Goal: Check status: Check status

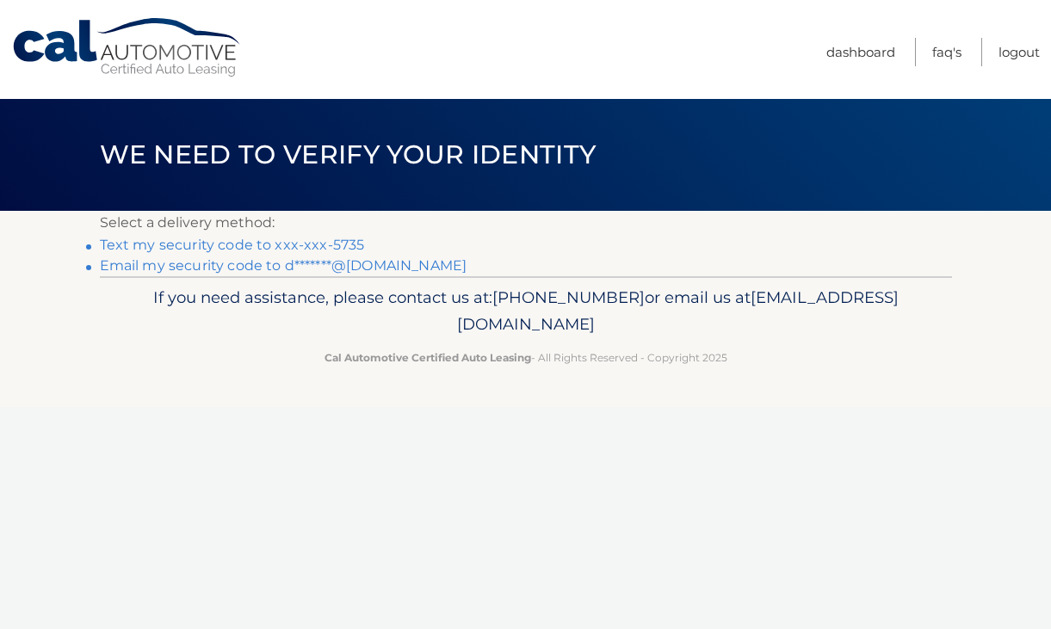
click at [293, 243] on link "Text my security code to xxx-xxx-5735" at bounding box center [232, 245] width 265 height 16
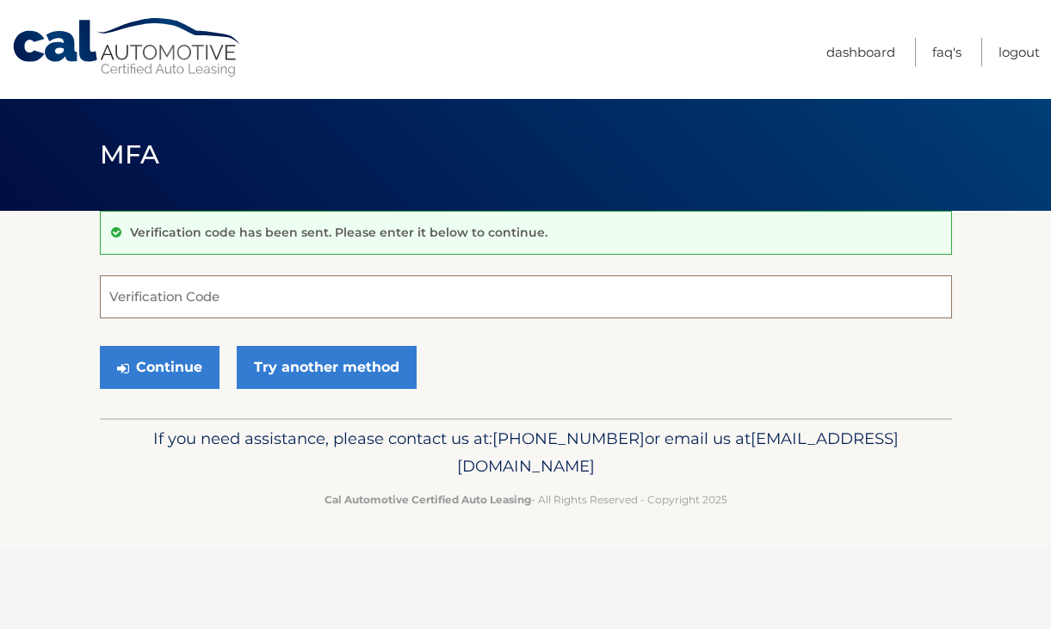
click at [194, 304] on input "Verification Code" at bounding box center [526, 296] width 852 height 43
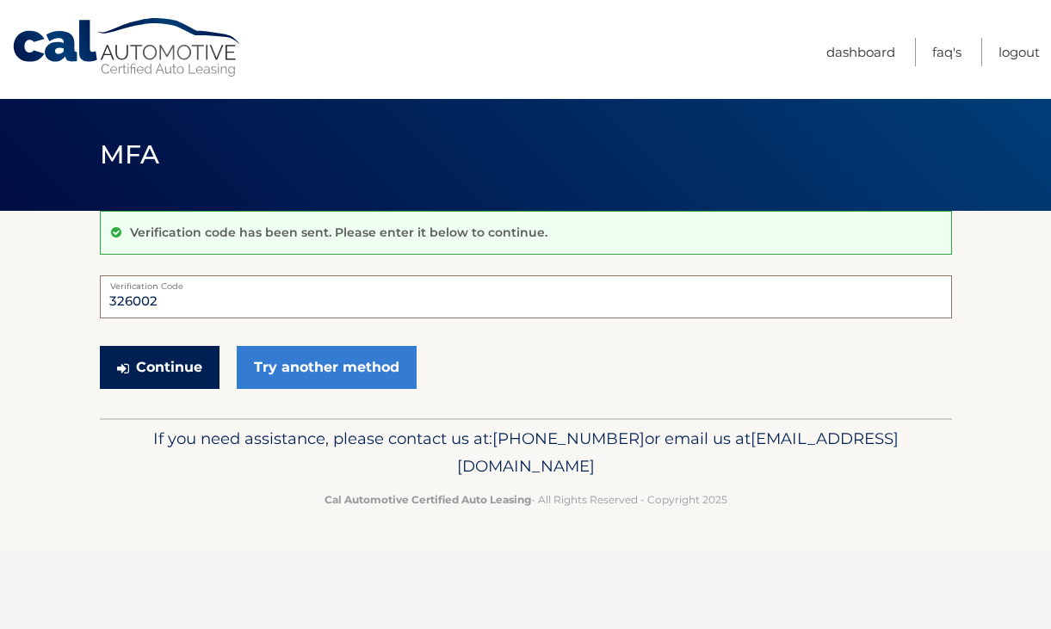
type input "326002"
click at [169, 364] on button "Continue" at bounding box center [160, 367] width 120 height 43
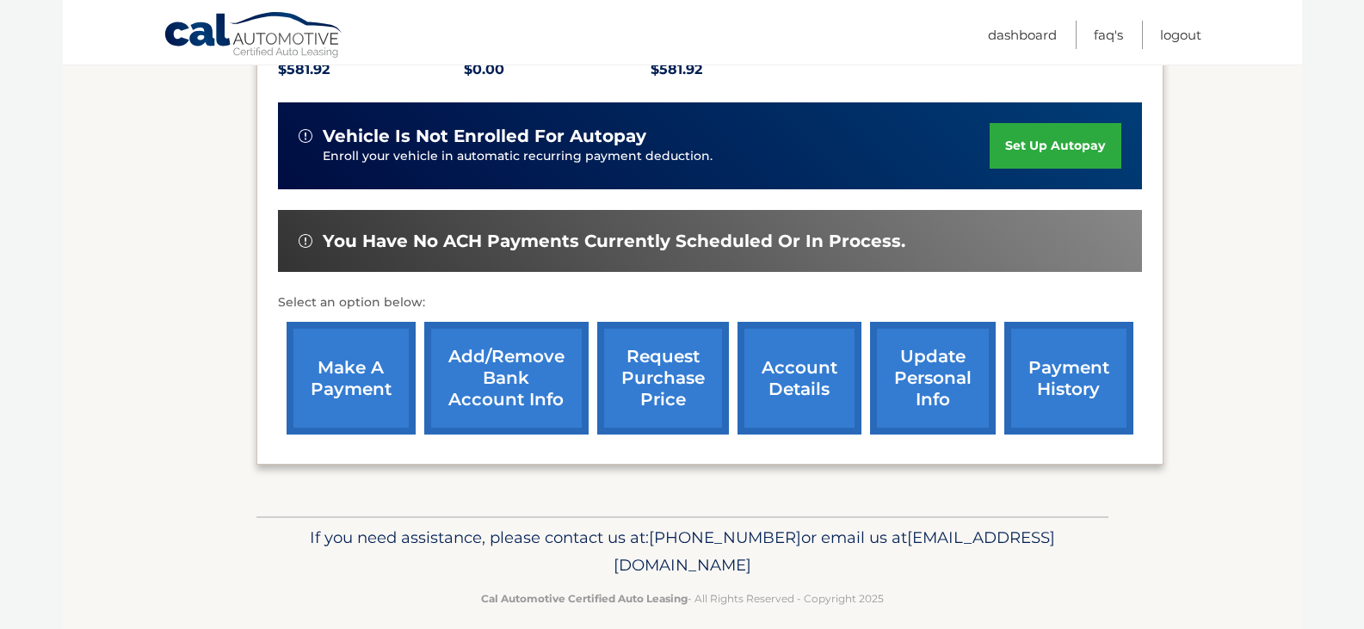
scroll to position [414, 0]
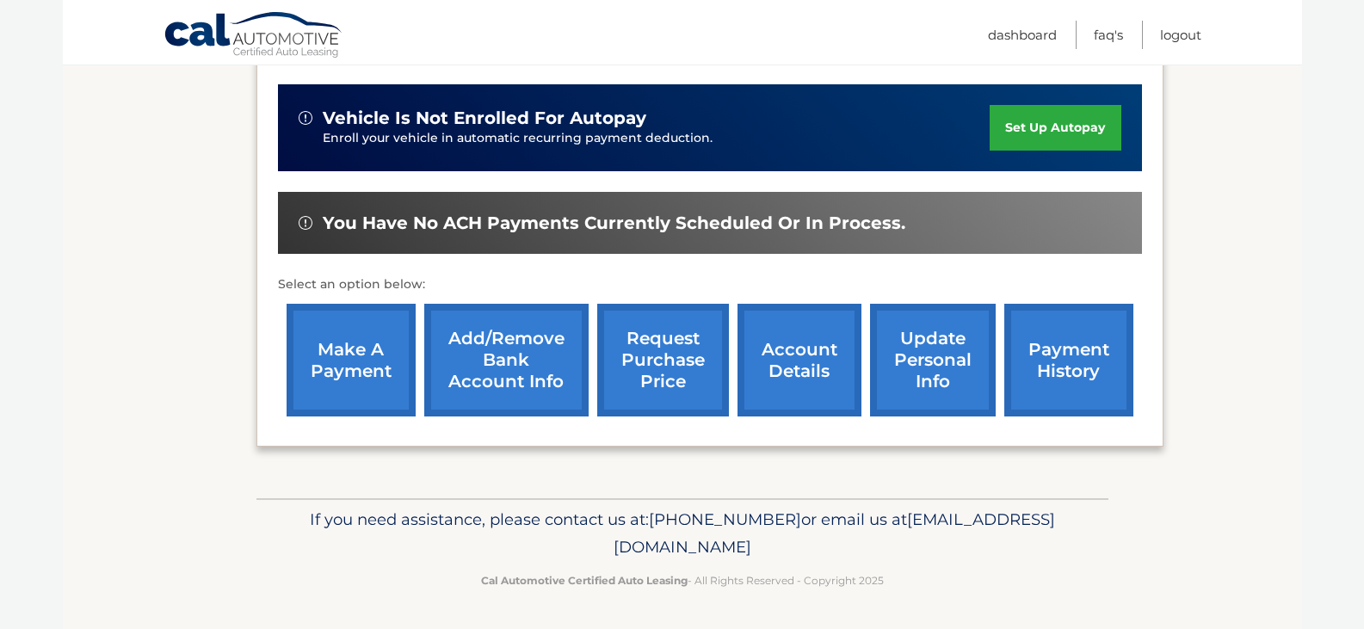
click at [1038, 367] on link "payment history" at bounding box center [1068, 360] width 129 height 113
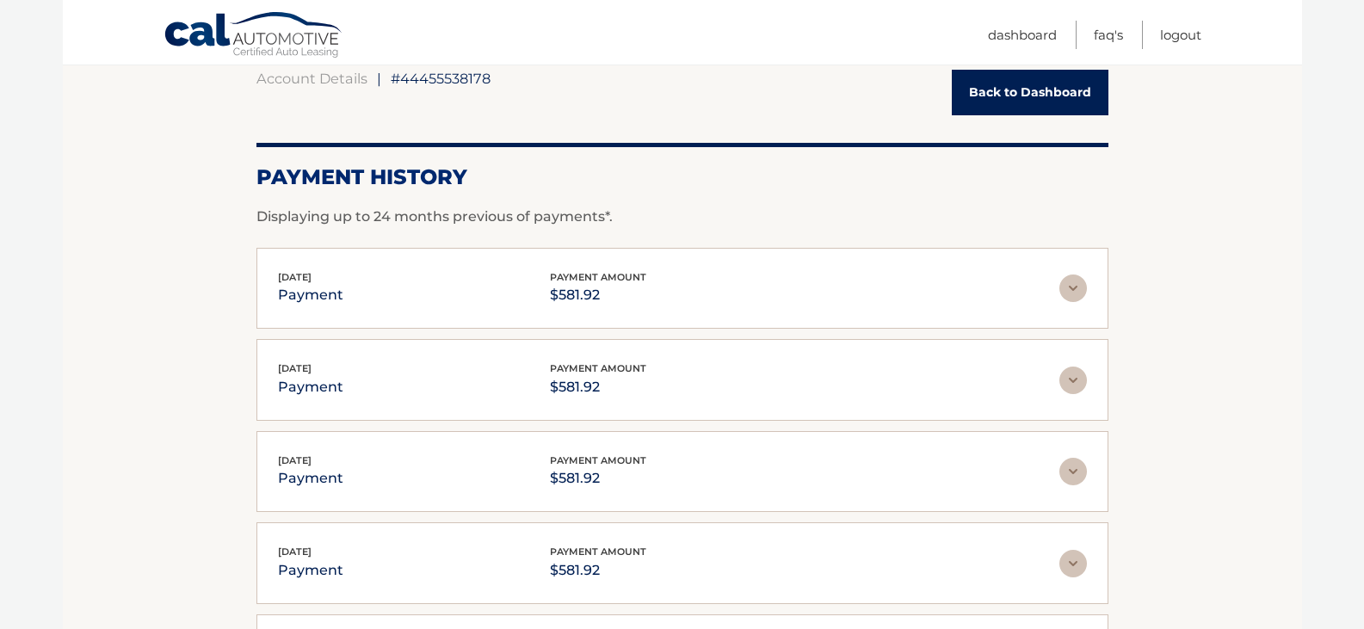
scroll to position [502, 0]
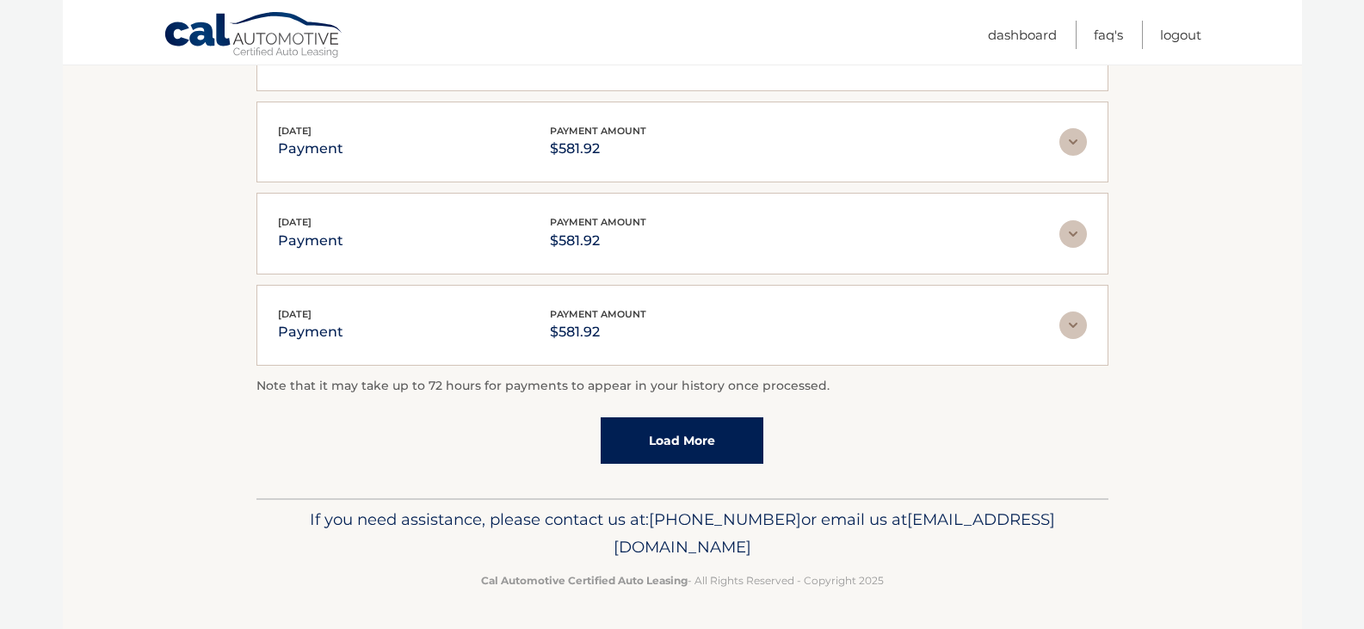
click at [662, 451] on link "Load More" at bounding box center [682, 440] width 163 height 46
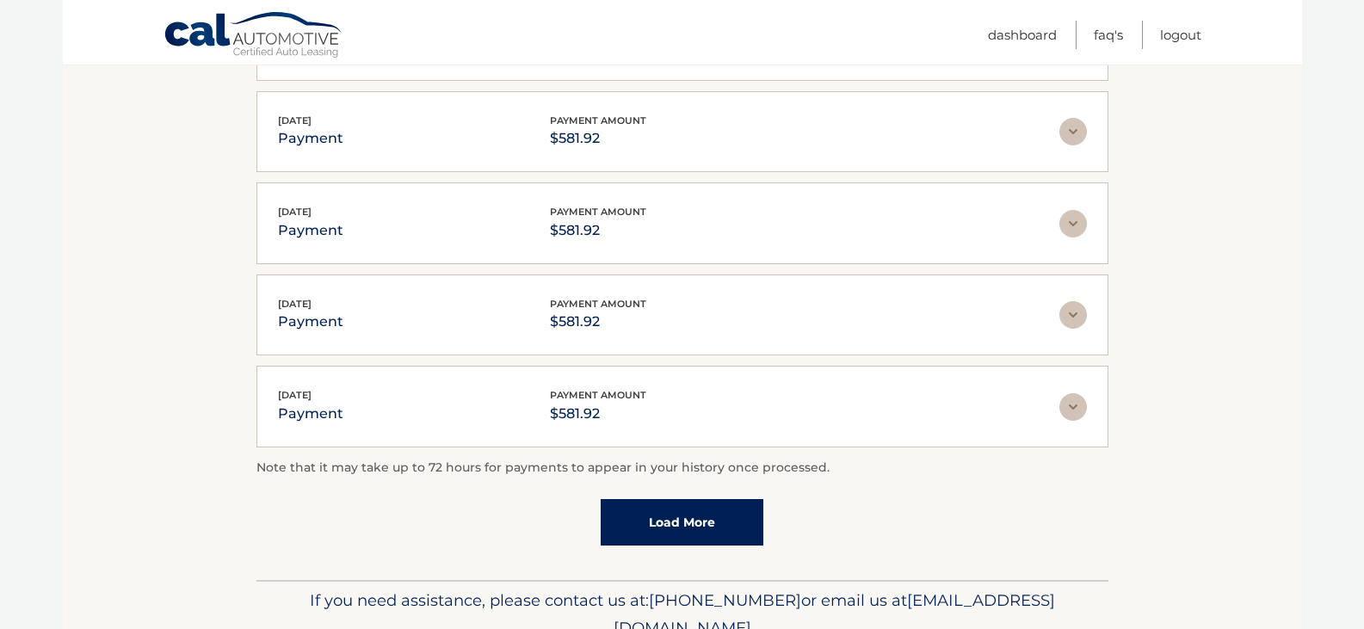
scroll to position [594, 0]
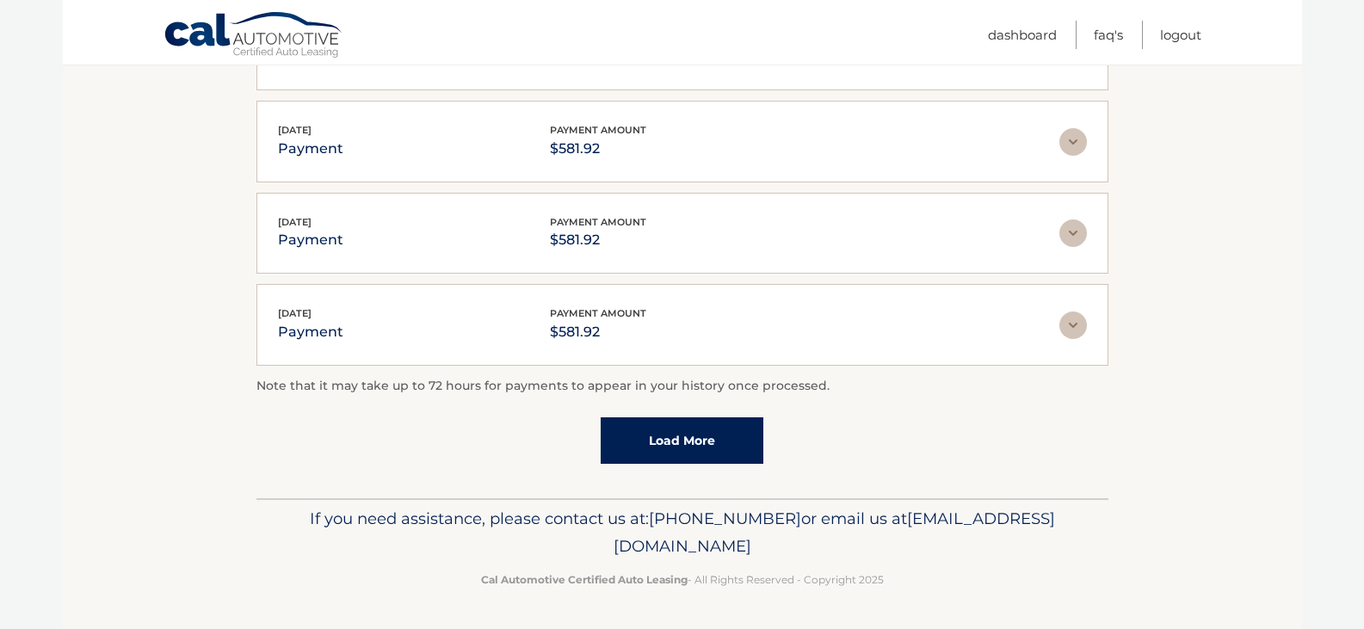
click at [649, 430] on link "Load More" at bounding box center [682, 440] width 163 height 46
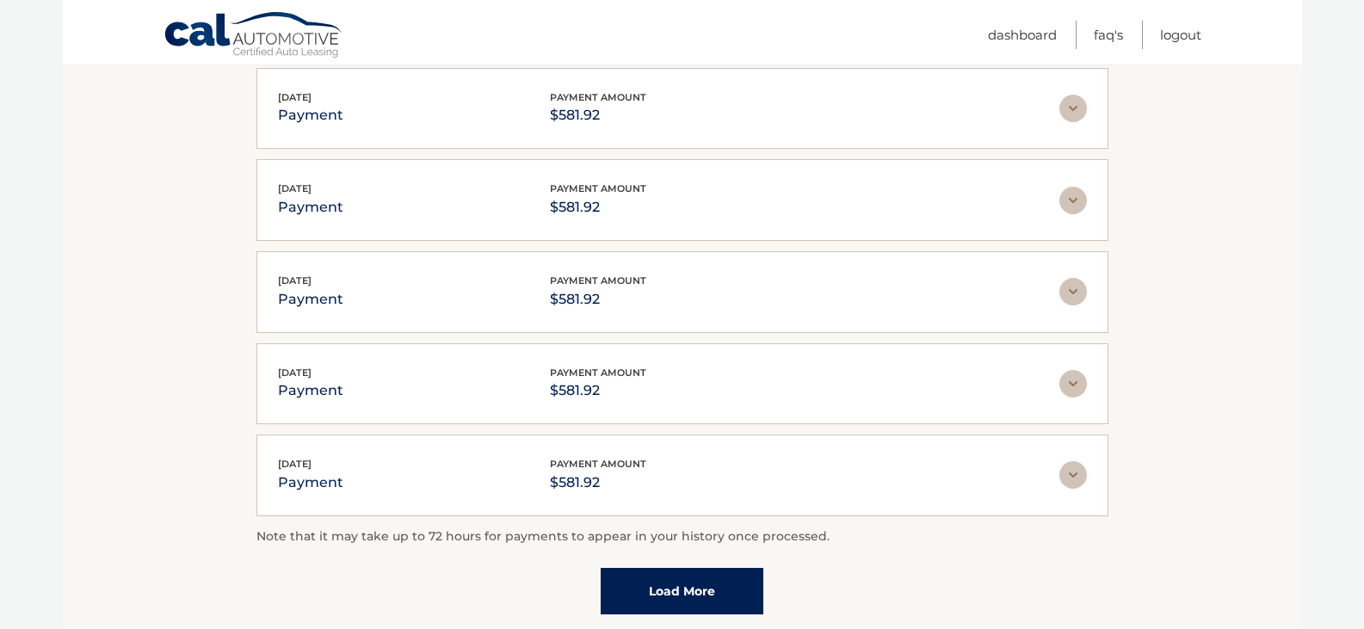
scroll to position [1051, 0]
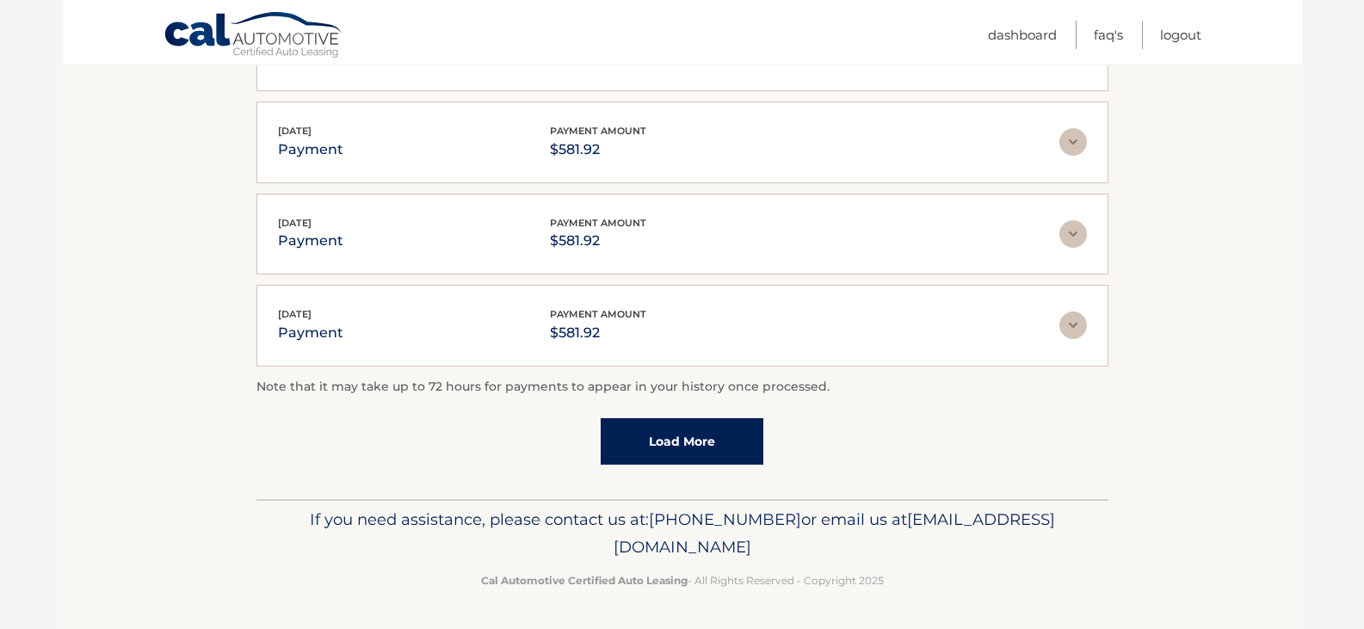
click at [660, 446] on link "Load More" at bounding box center [682, 441] width 163 height 46
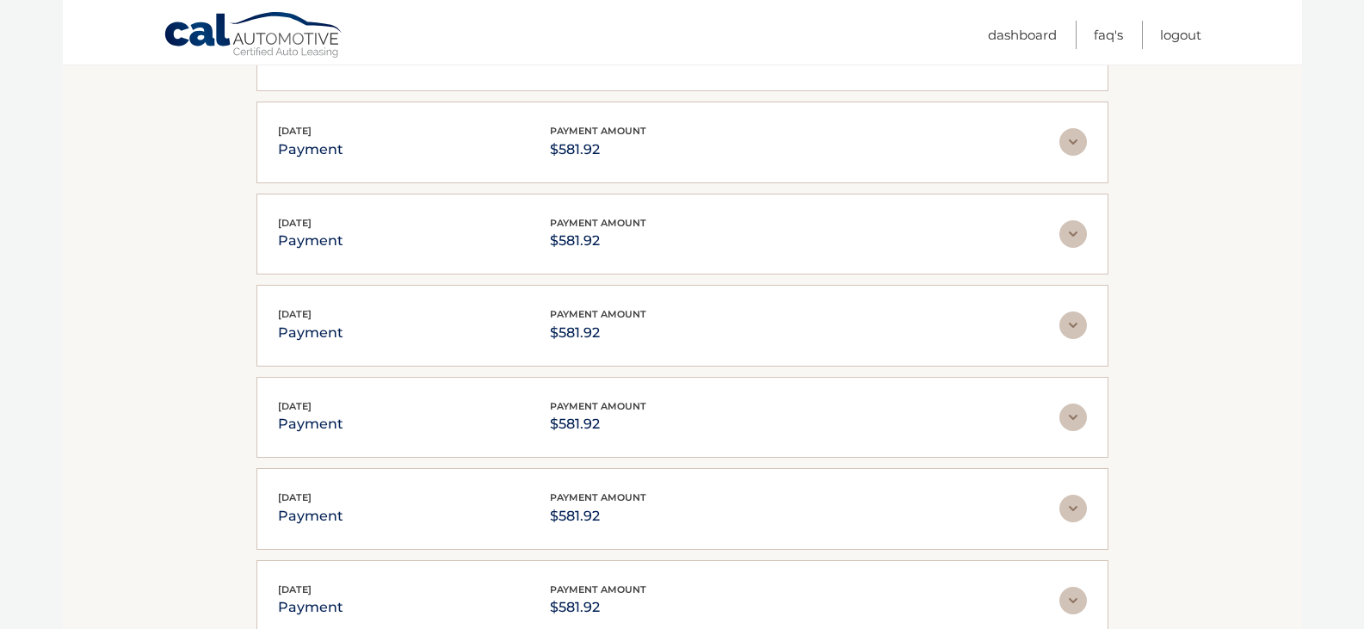
scroll to position [1510, 0]
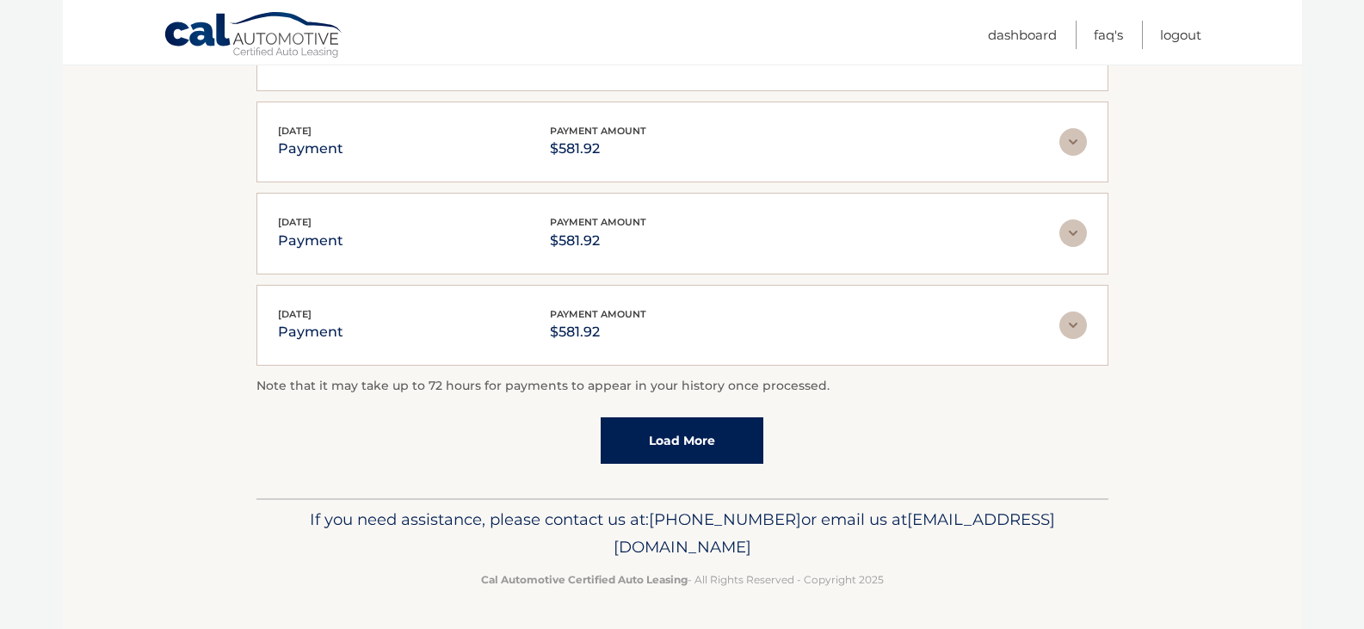
click at [665, 447] on link "Load More" at bounding box center [682, 440] width 163 height 46
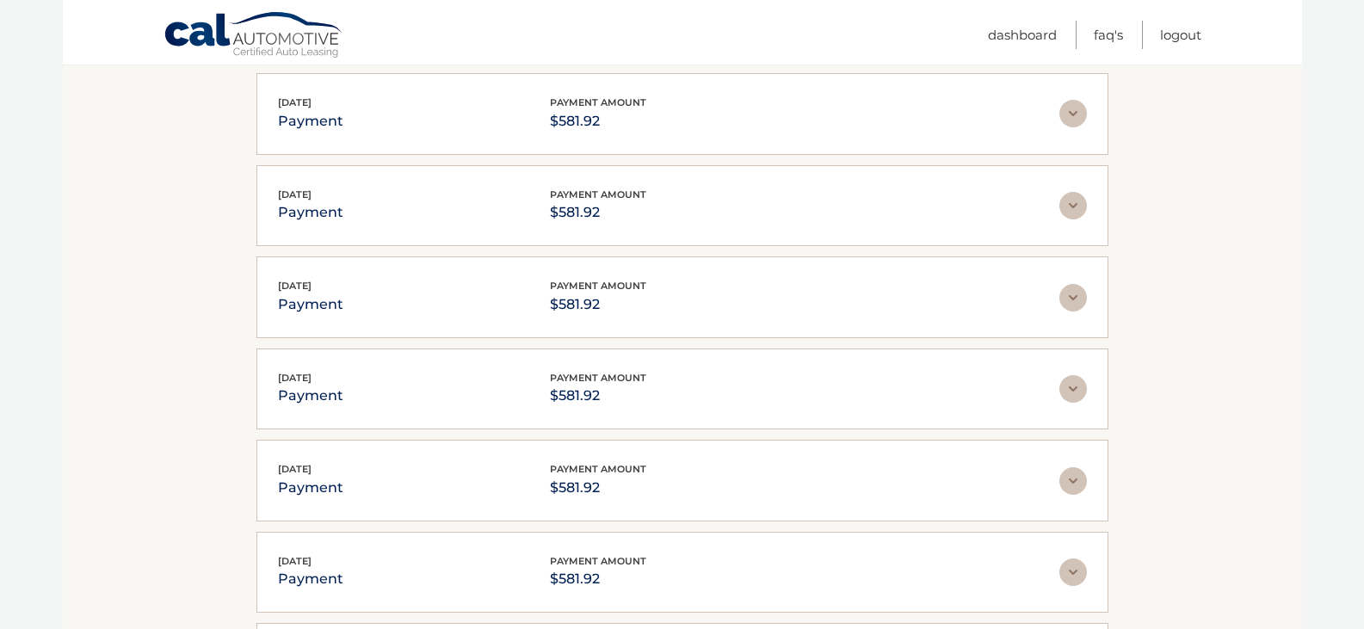
scroll to position [1969, 0]
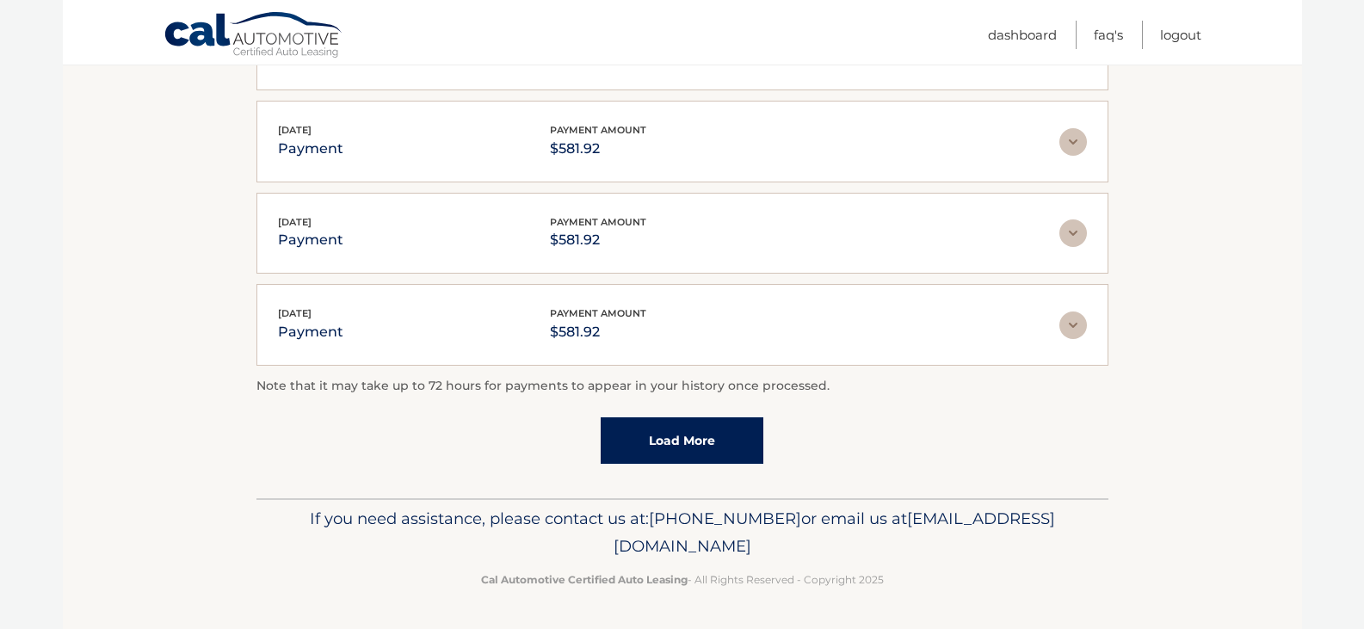
click at [650, 444] on link "Load More" at bounding box center [682, 440] width 163 height 46
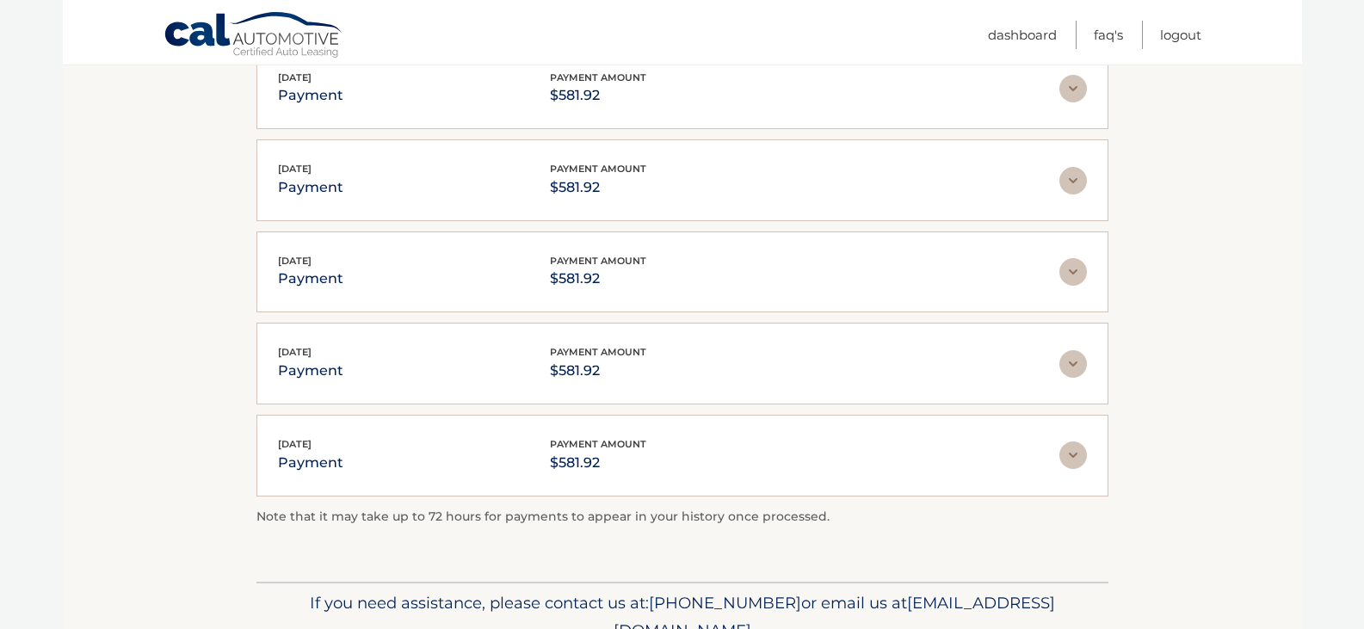
scroll to position [2197, 0]
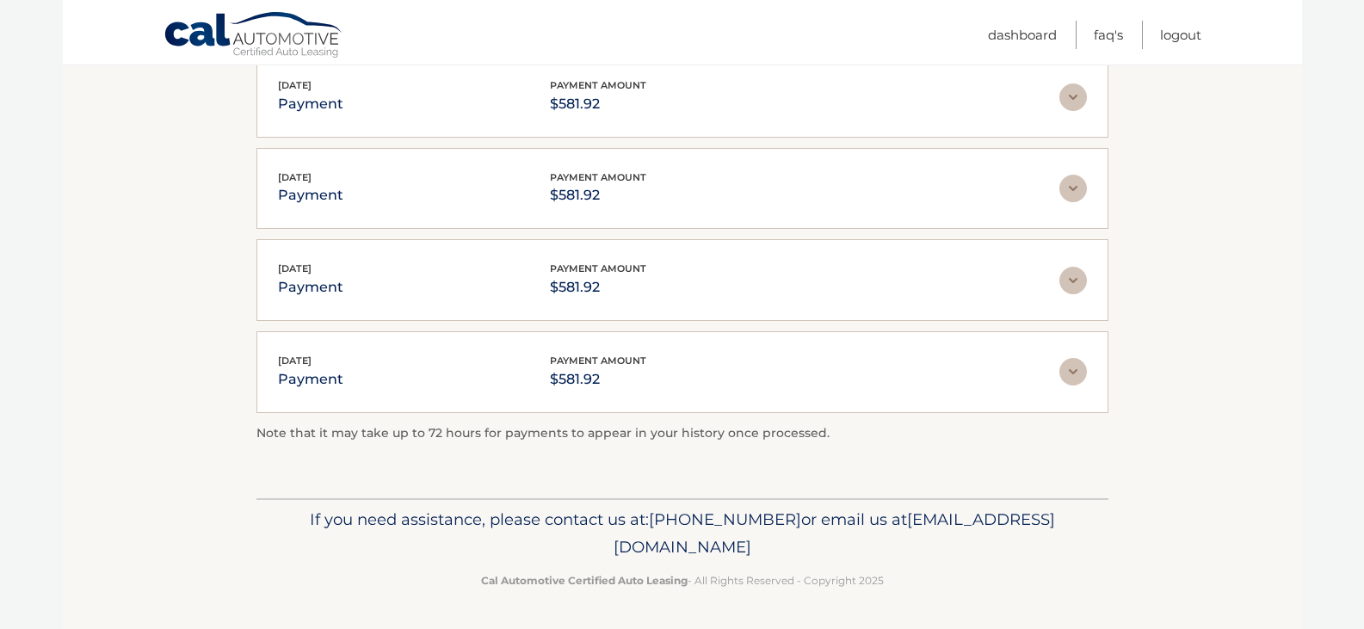
click at [1072, 371] on img at bounding box center [1073, 372] width 28 height 28
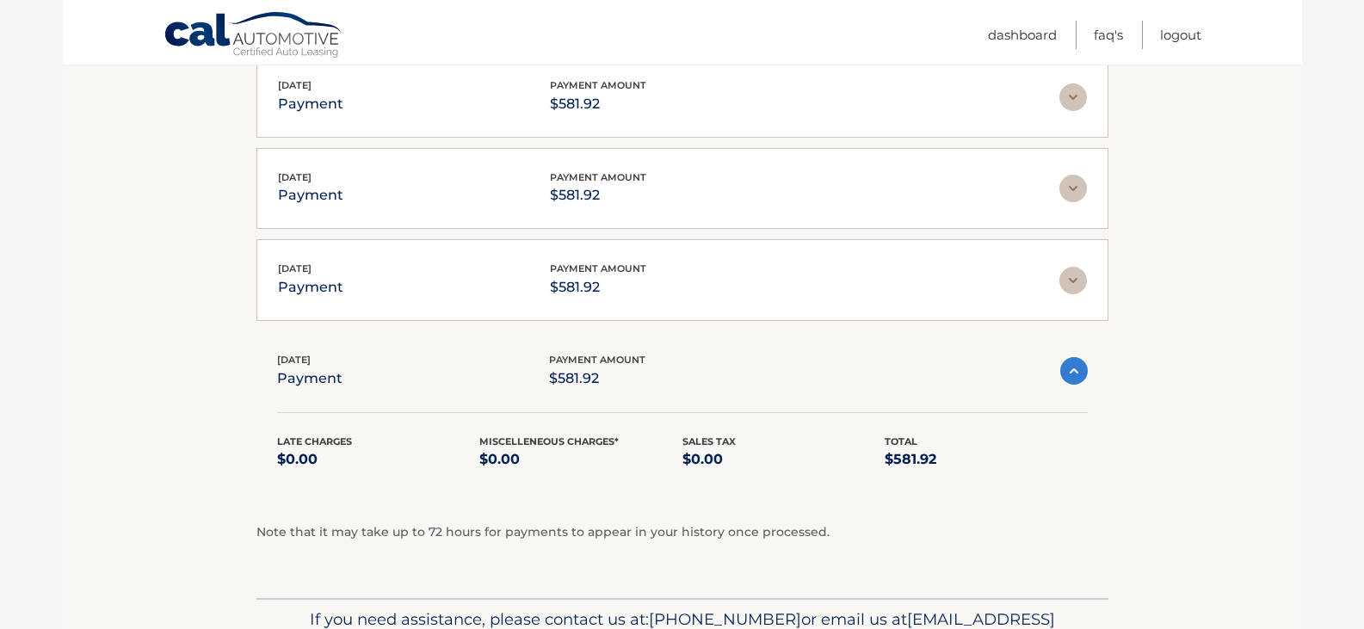
click at [1067, 281] on img at bounding box center [1073, 281] width 28 height 28
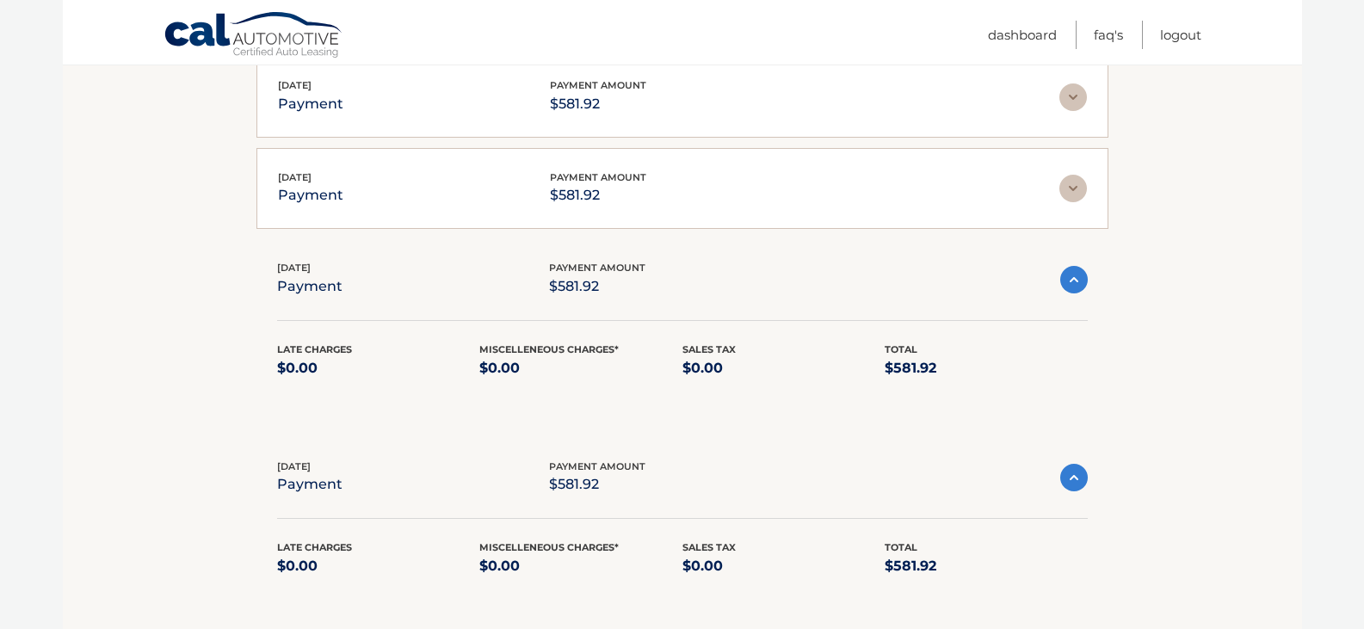
click at [1069, 183] on img at bounding box center [1073, 189] width 28 height 28
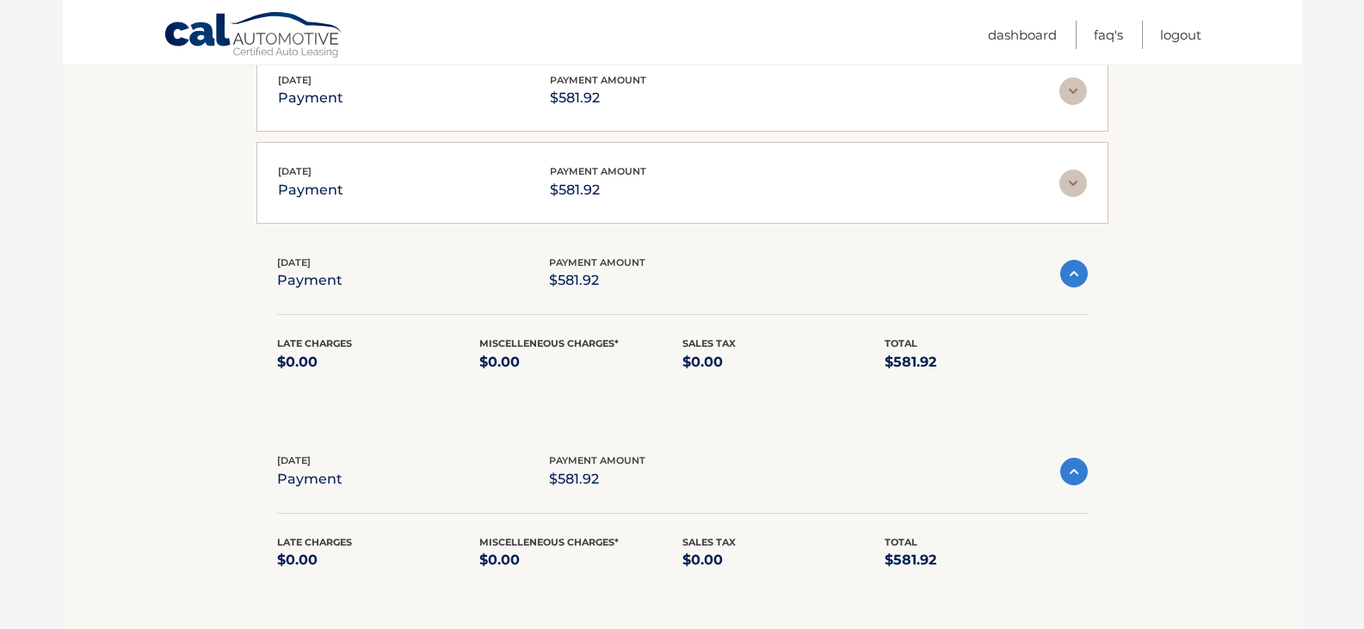
scroll to position [2025, 0]
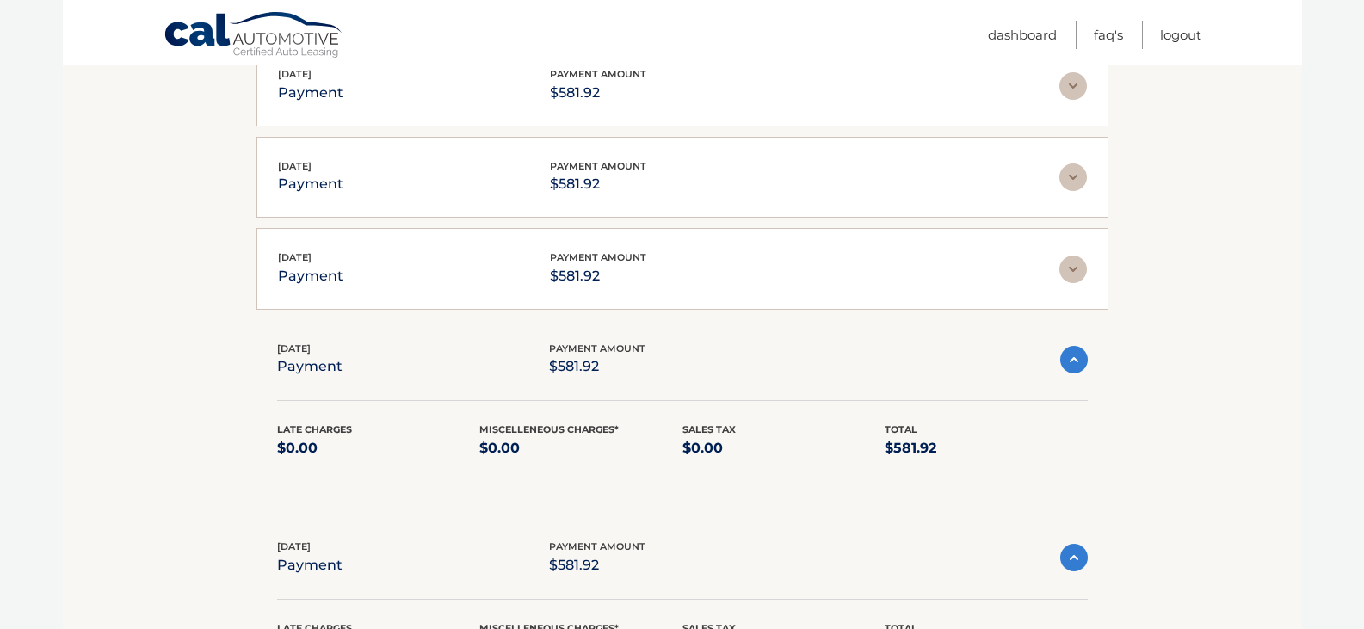
click at [1067, 265] on img at bounding box center [1073, 270] width 28 height 28
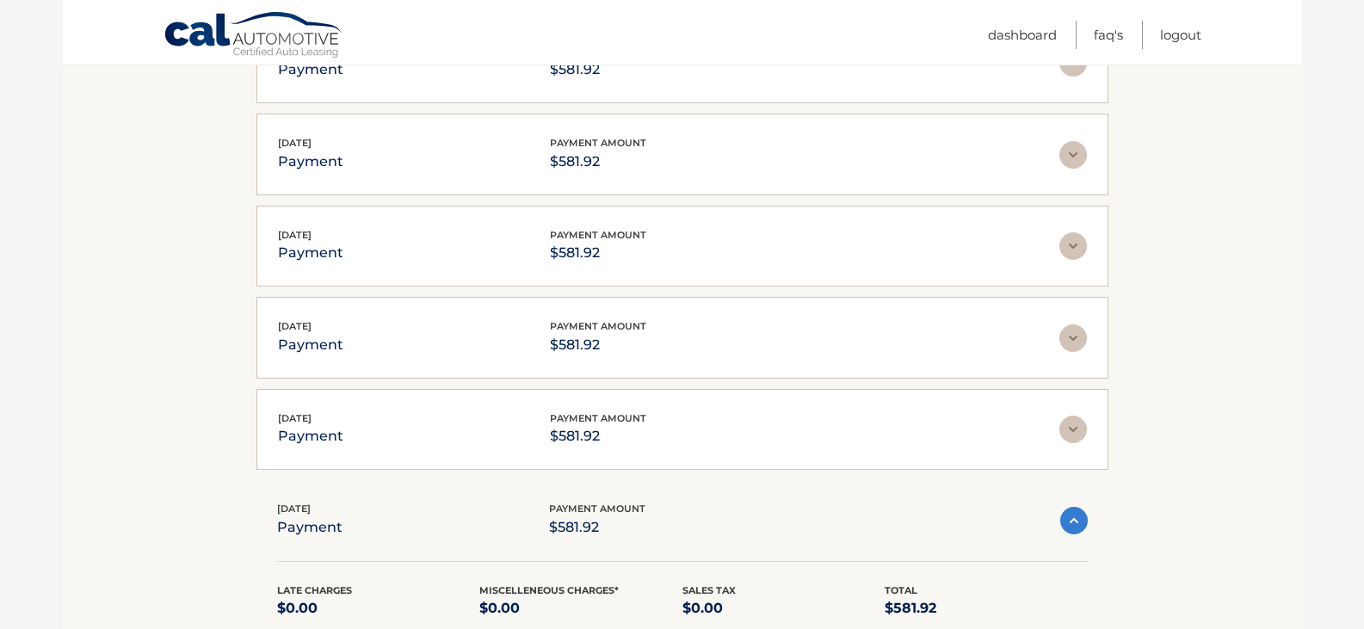
scroll to position [1766, 0]
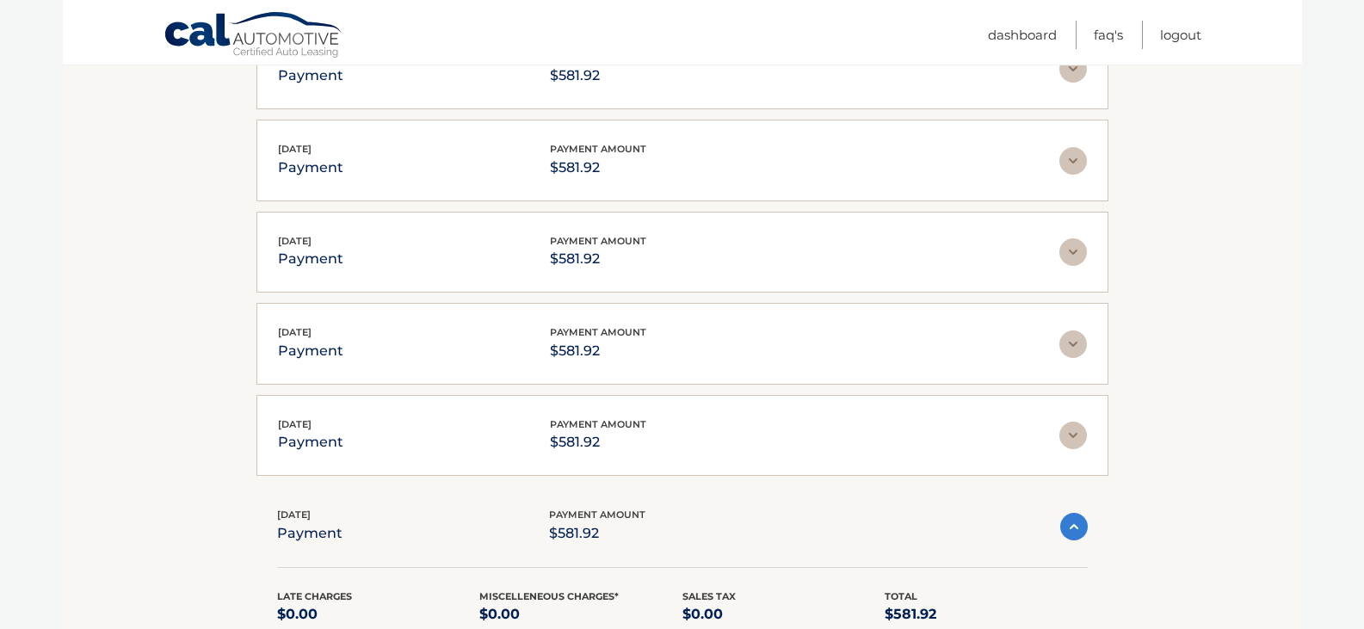
click at [1065, 431] on img at bounding box center [1073, 436] width 28 height 28
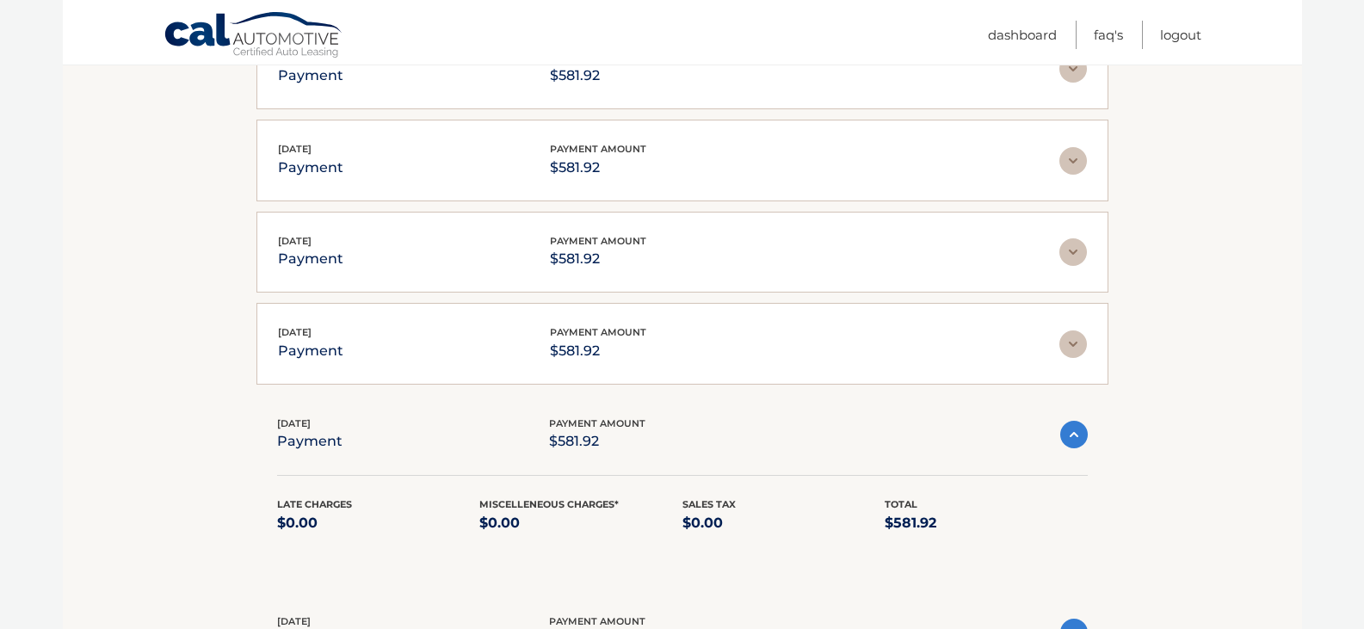
click at [1074, 336] on img at bounding box center [1073, 344] width 28 height 28
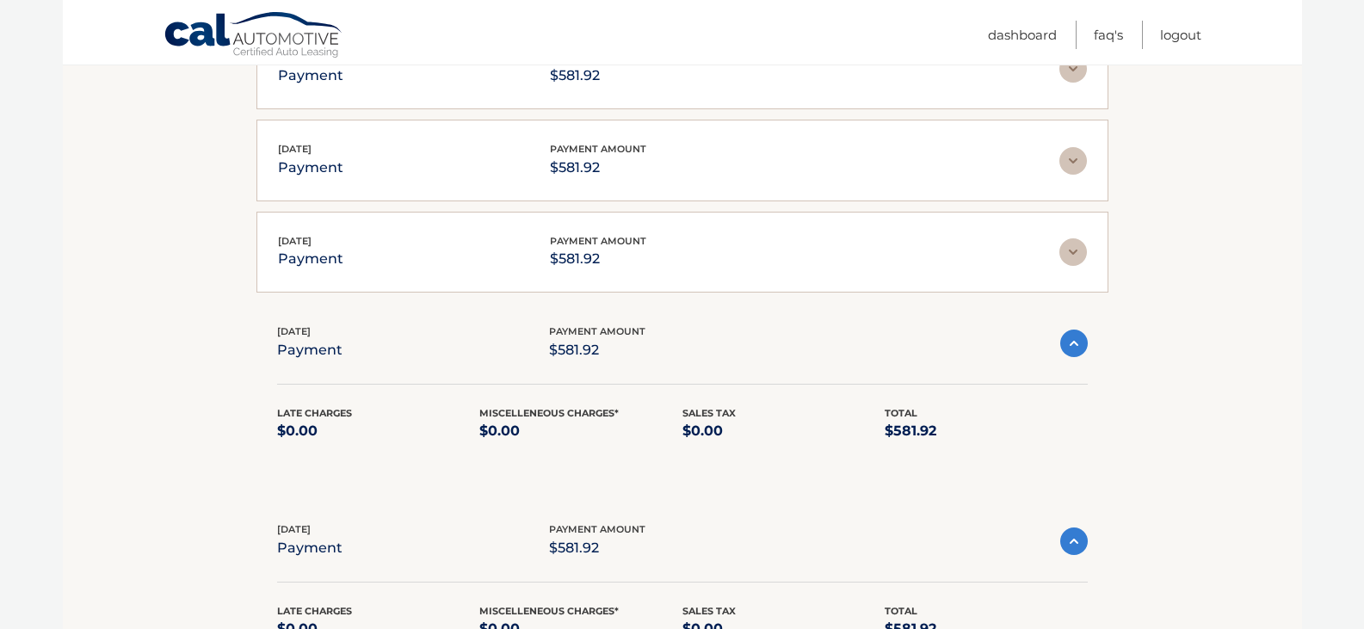
click at [1072, 247] on img at bounding box center [1073, 252] width 28 height 28
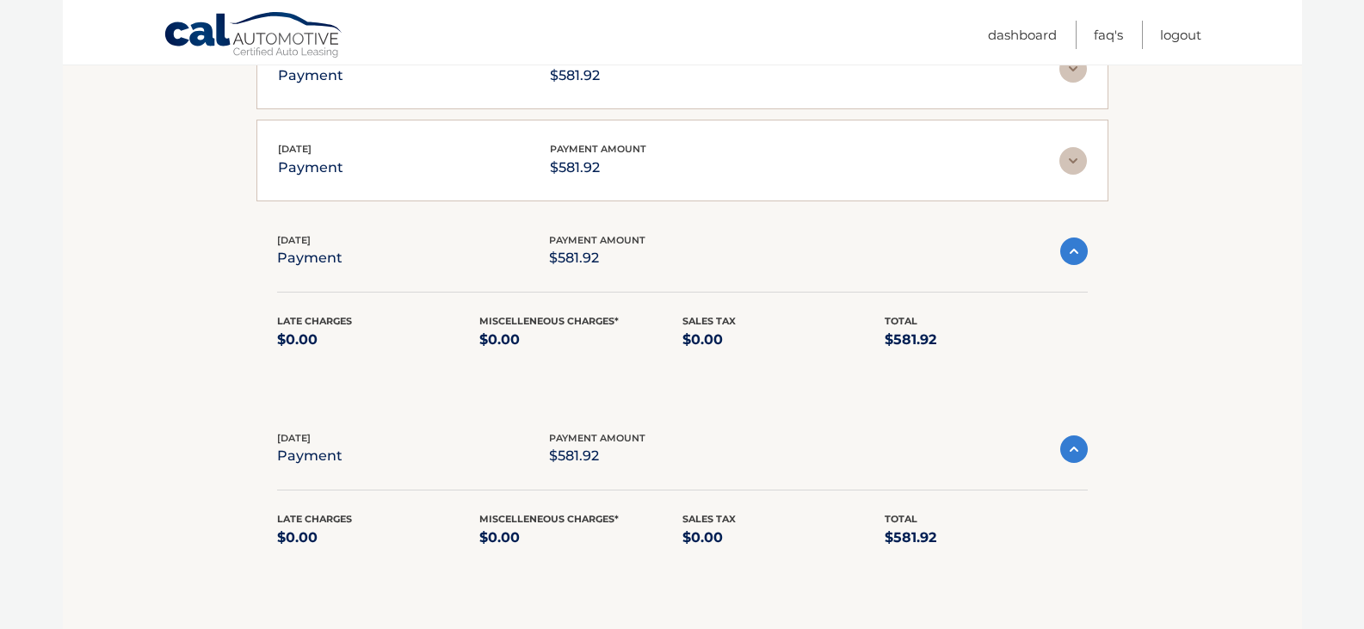
scroll to position [1508, 0]
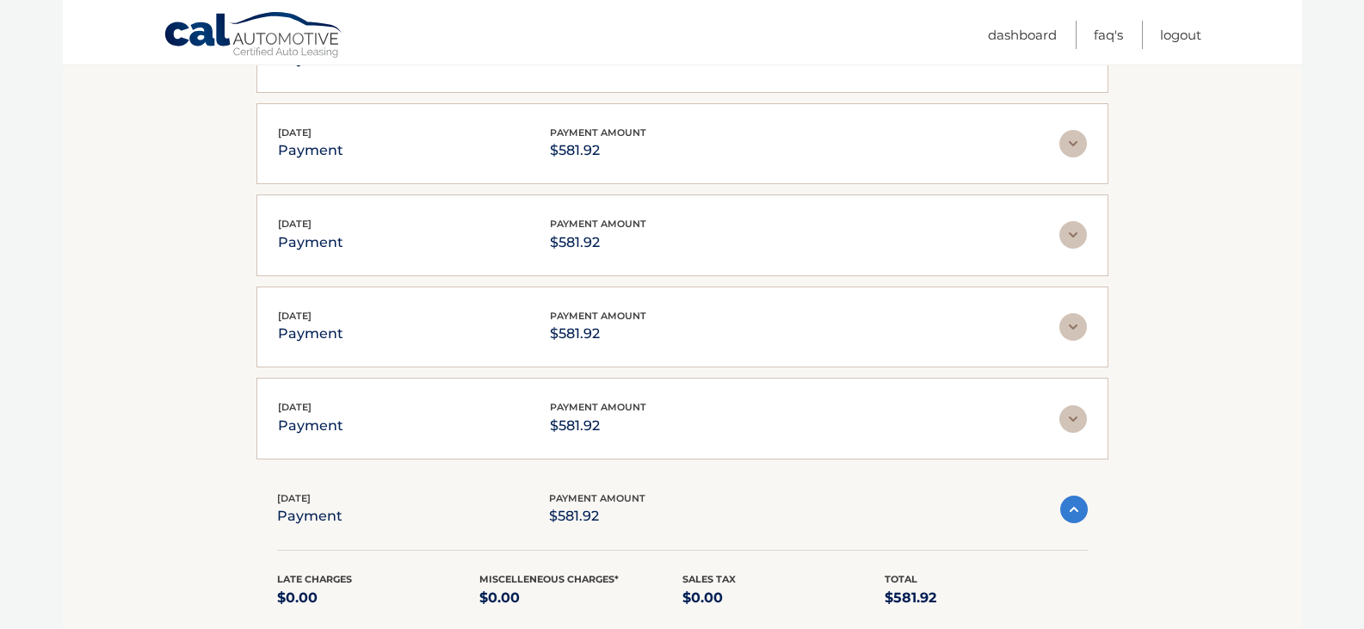
click at [1069, 421] on img at bounding box center [1073, 419] width 28 height 28
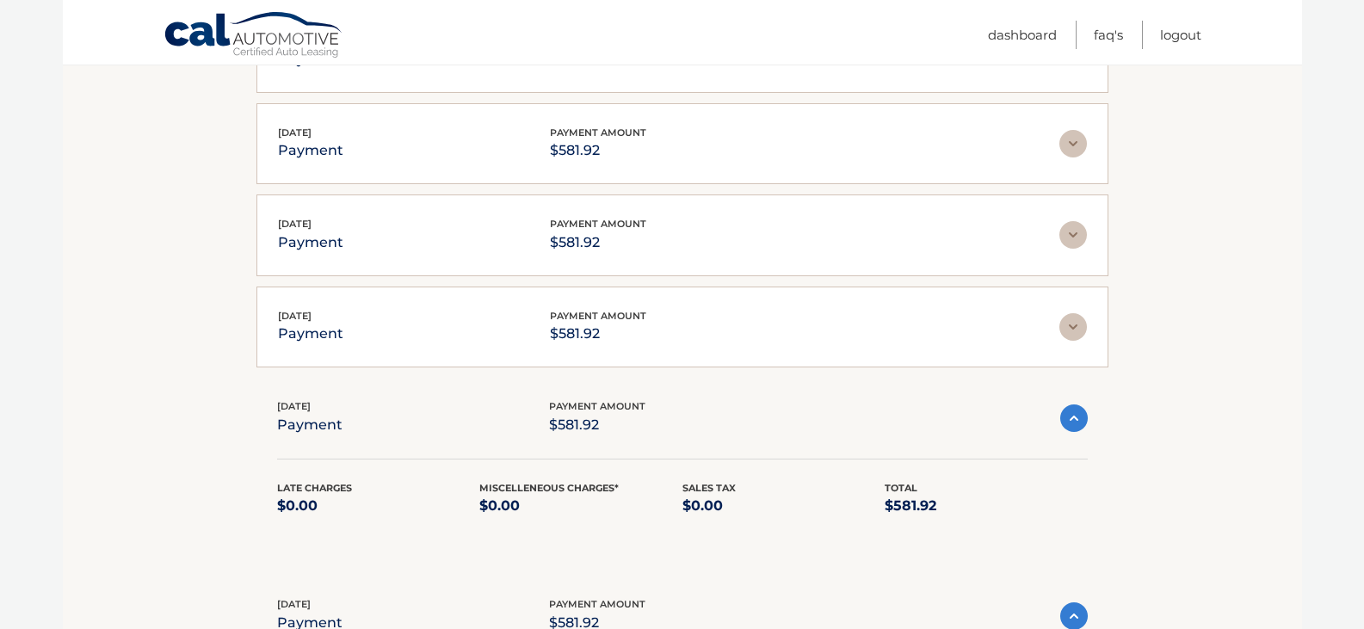
click at [1071, 323] on img at bounding box center [1073, 327] width 28 height 28
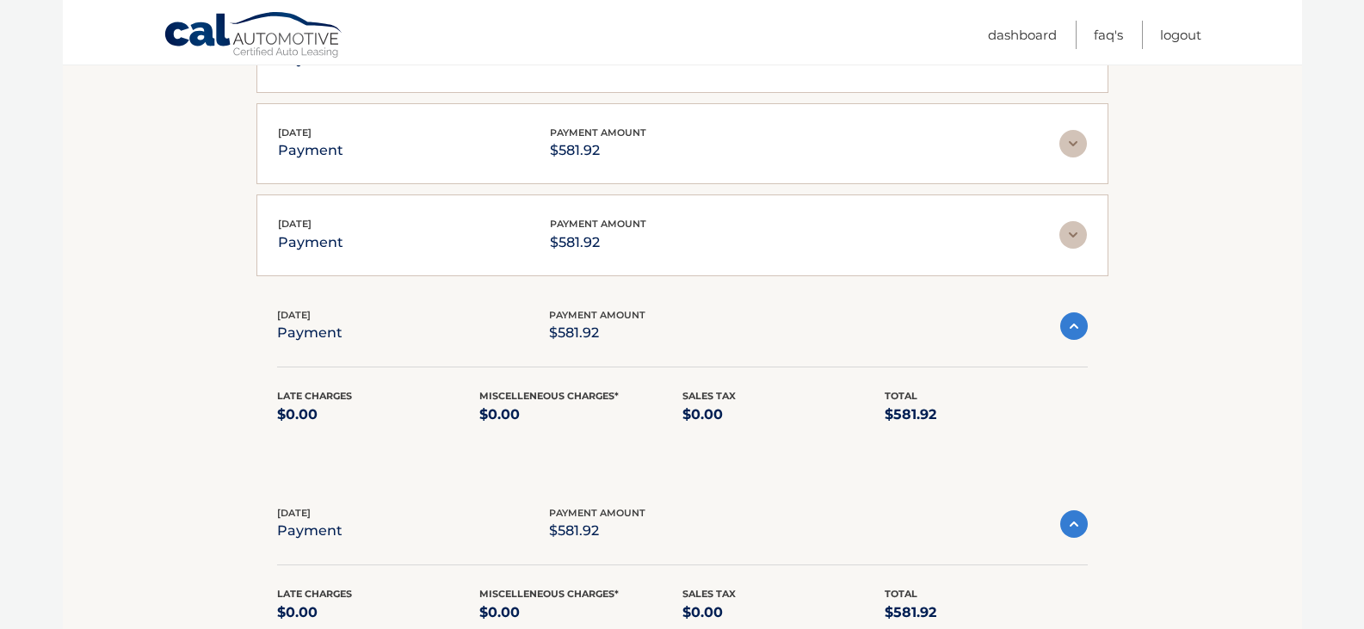
click at [1075, 225] on img at bounding box center [1073, 235] width 28 height 28
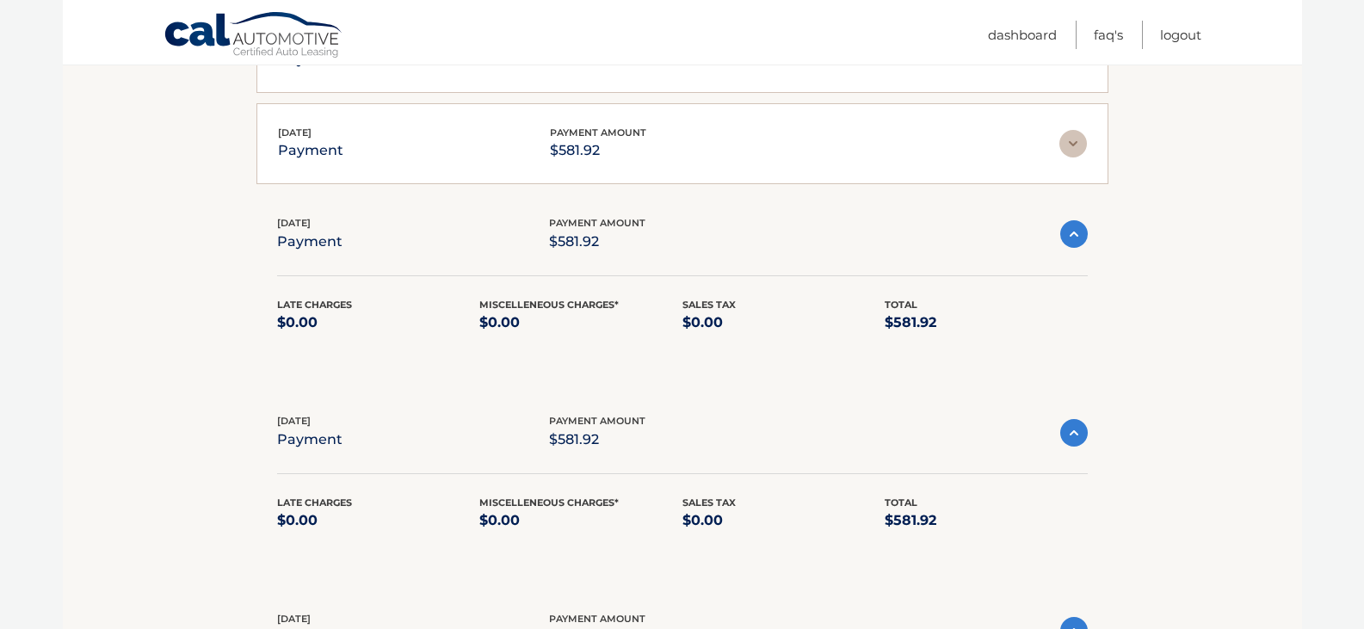
click at [1069, 137] on img at bounding box center [1073, 144] width 28 height 28
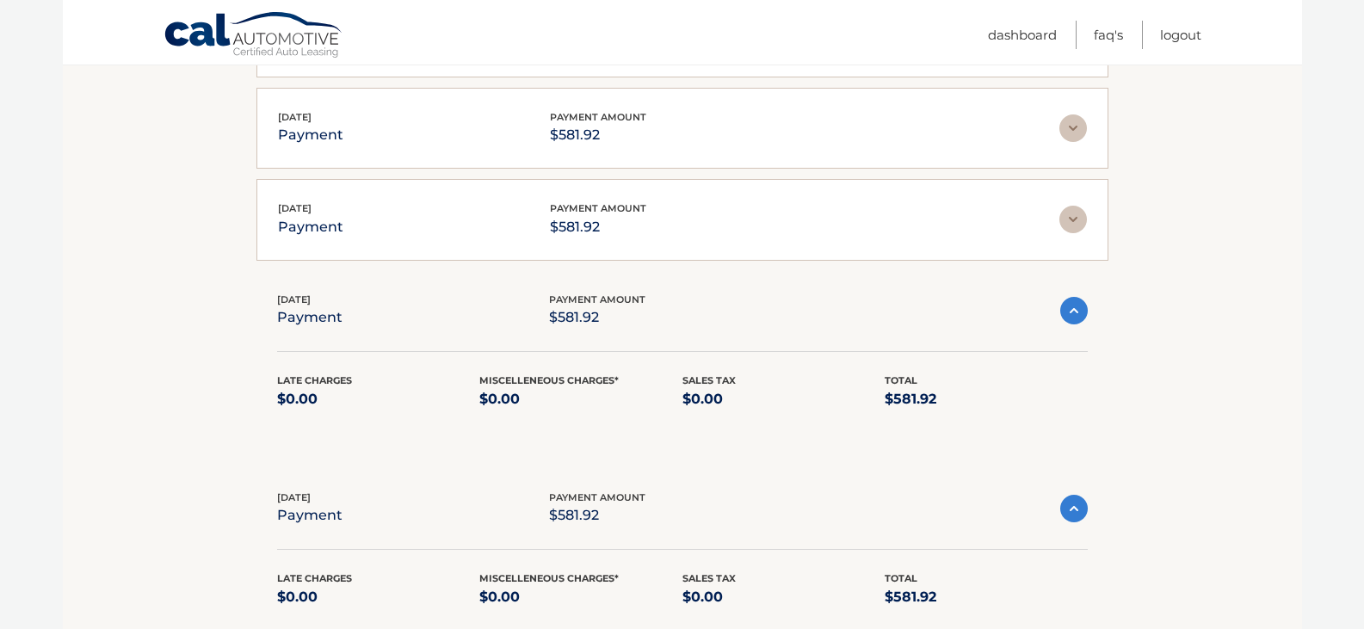
scroll to position [1336, 0]
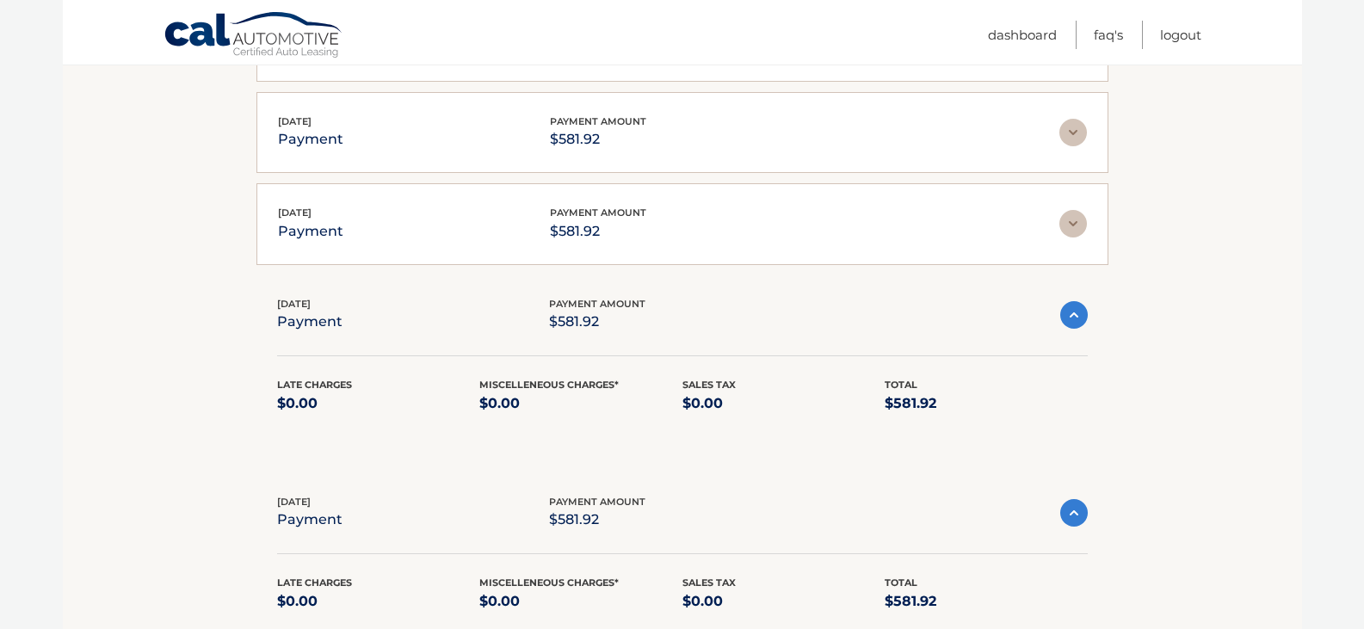
click at [1069, 222] on img at bounding box center [1073, 224] width 28 height 28
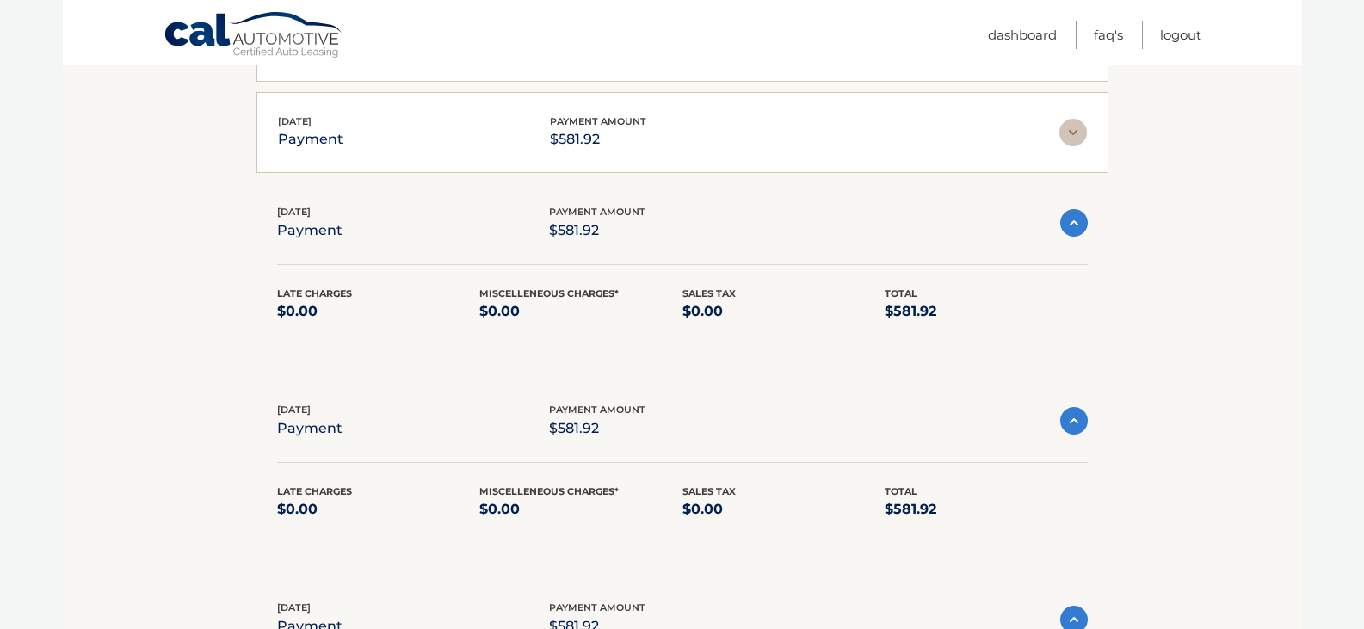
scroll to position [1078, 0]
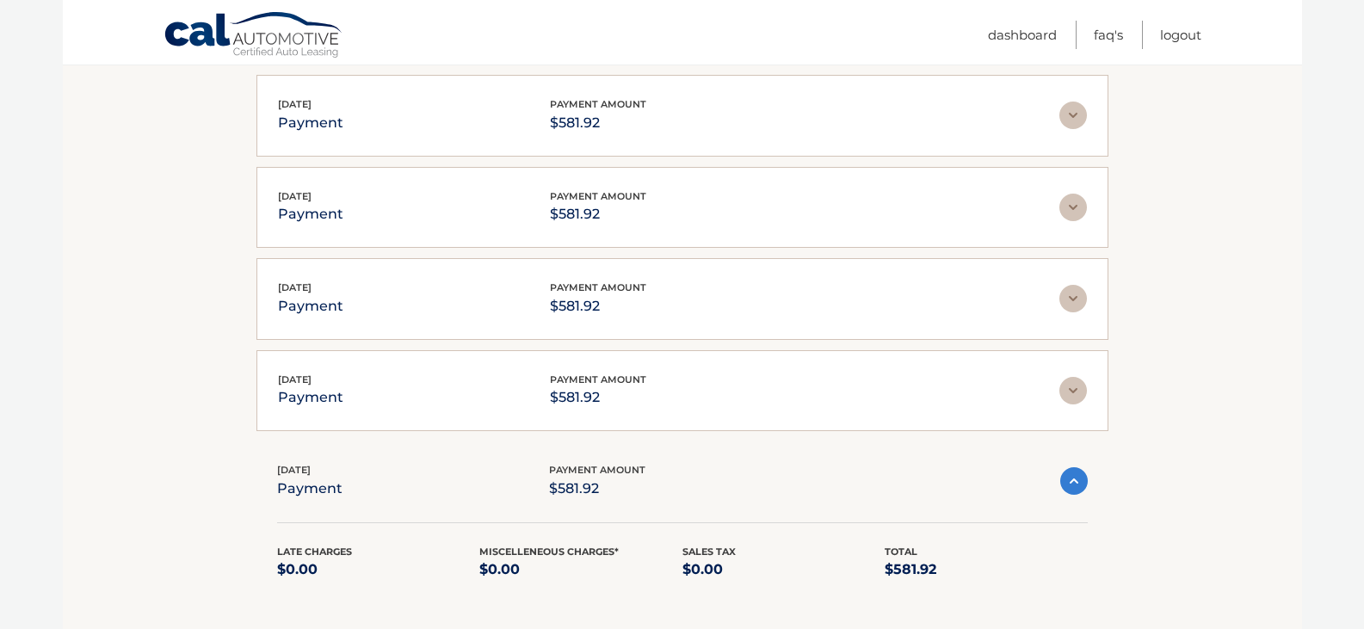
click at [1074, 386] on img at bounding box center [1073, 391] width 28 height 28
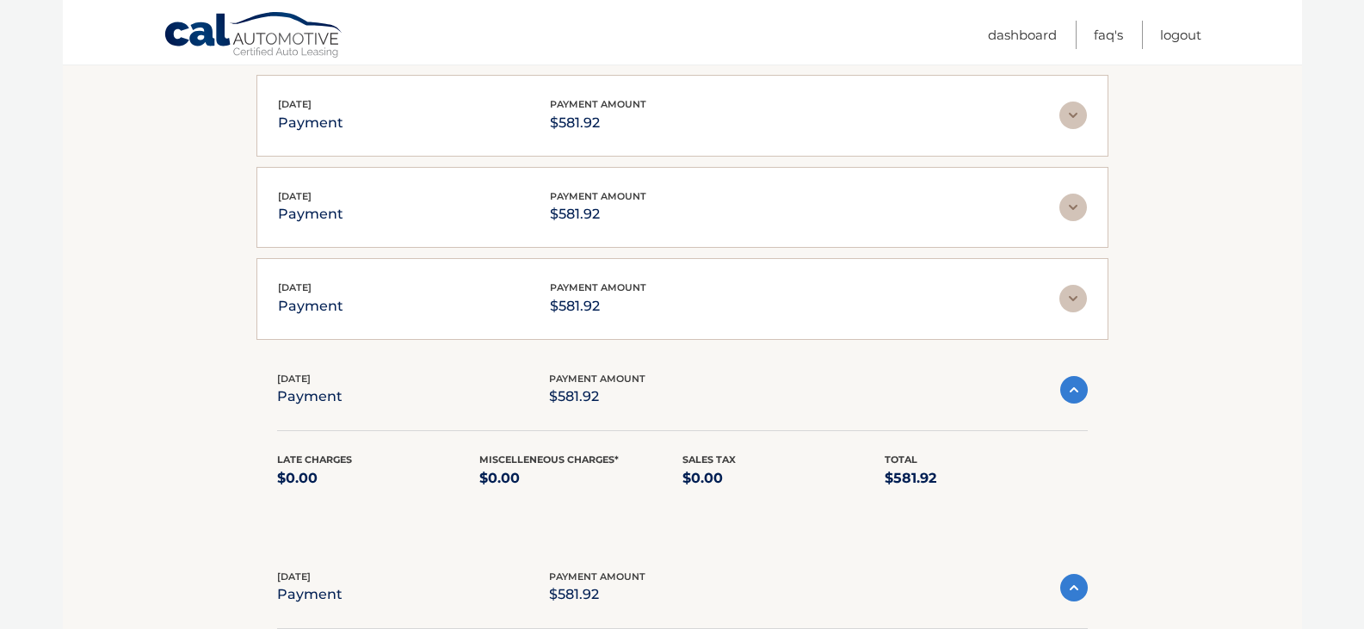
click at [1075, 299] on img at bounding box center [1073, 299] width 28 height 28
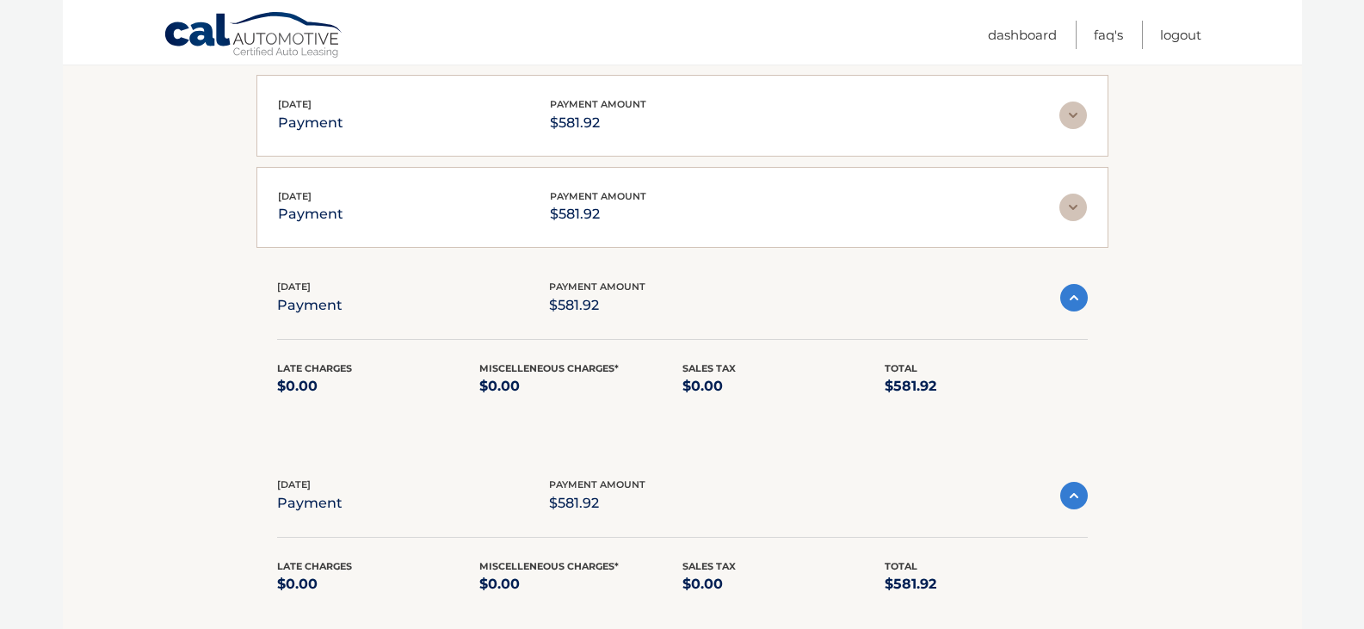
click at [1071, 207] on img at bounding box center [1073, 208] width 28 height 28
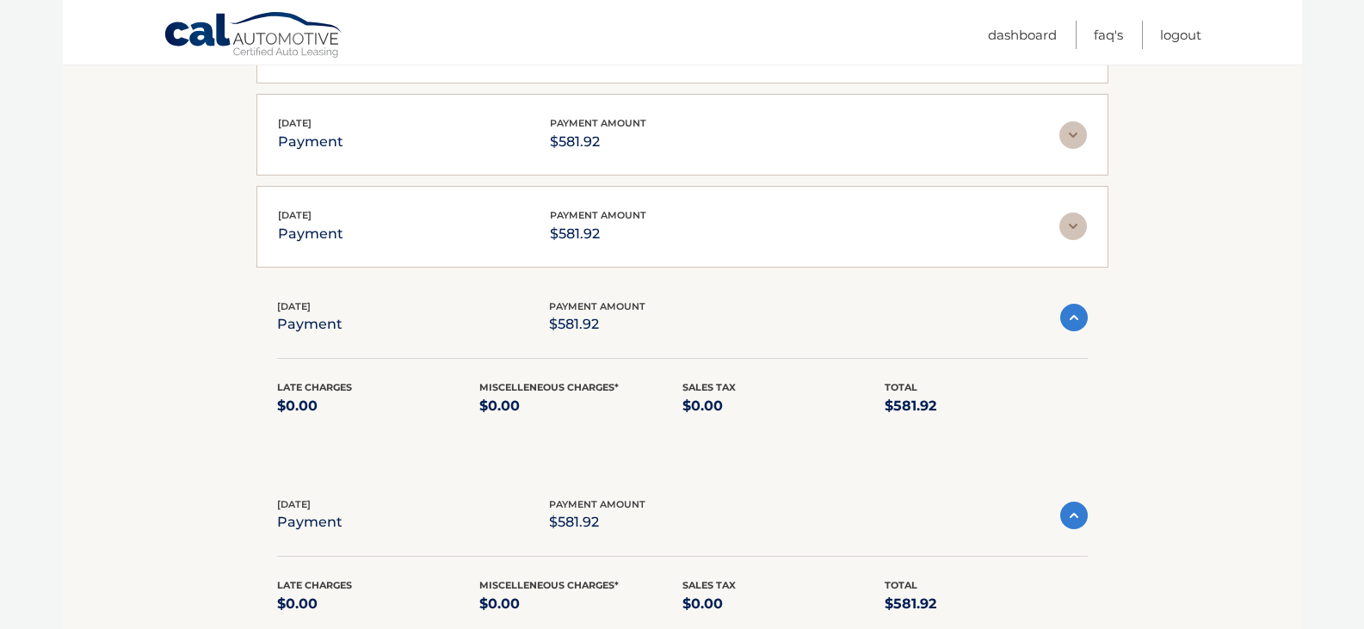
scroll to position [820, 0]
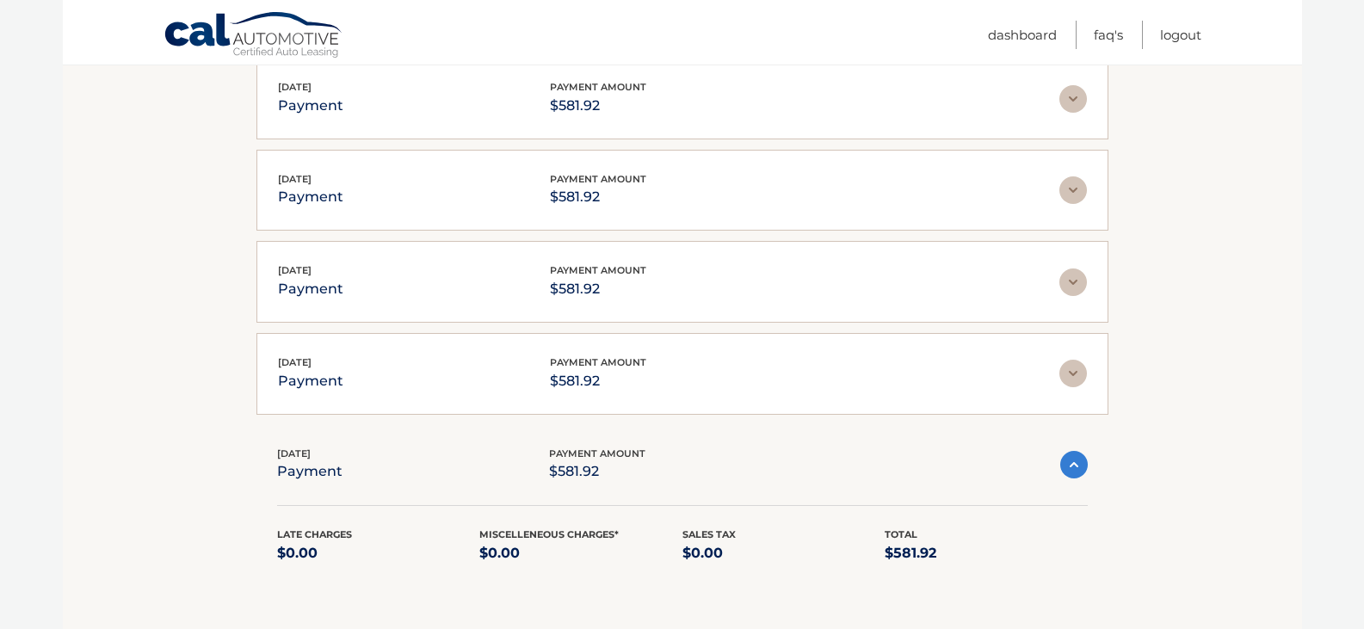
click at [1069, 367] on img at bounding box center [1073, 374] width 28 height 28
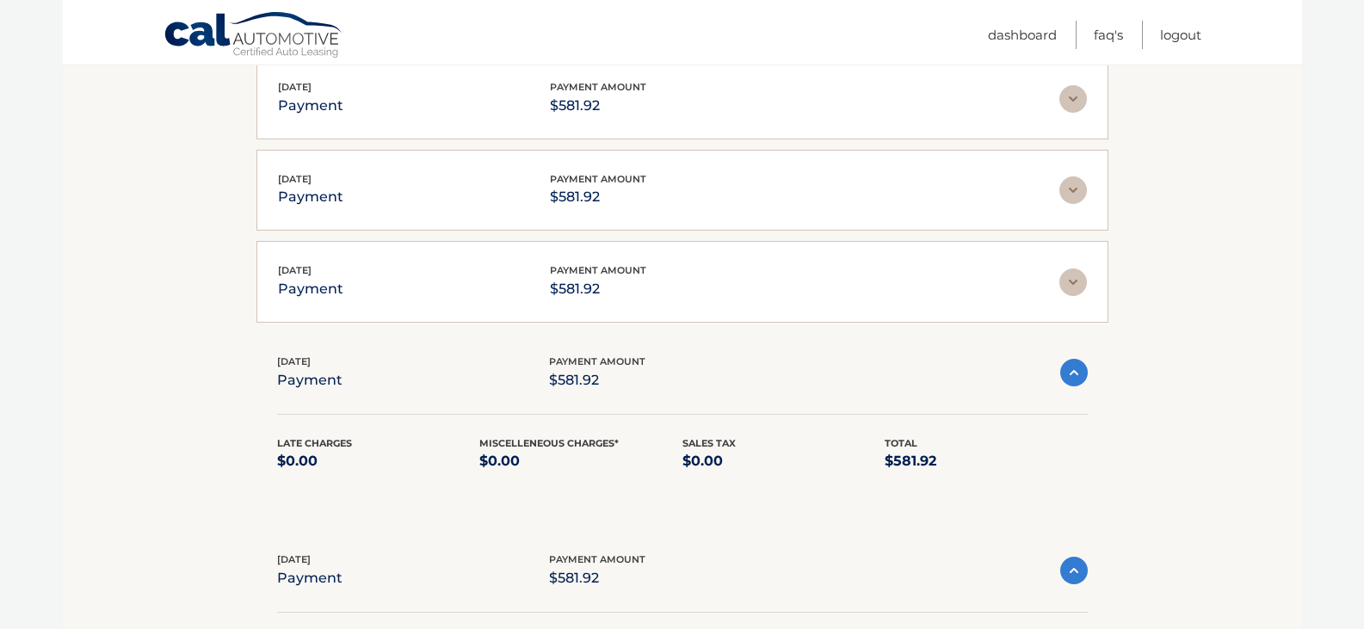
click at [1071, 278] on img at bounding box center [1073, 282] width 28 height 28
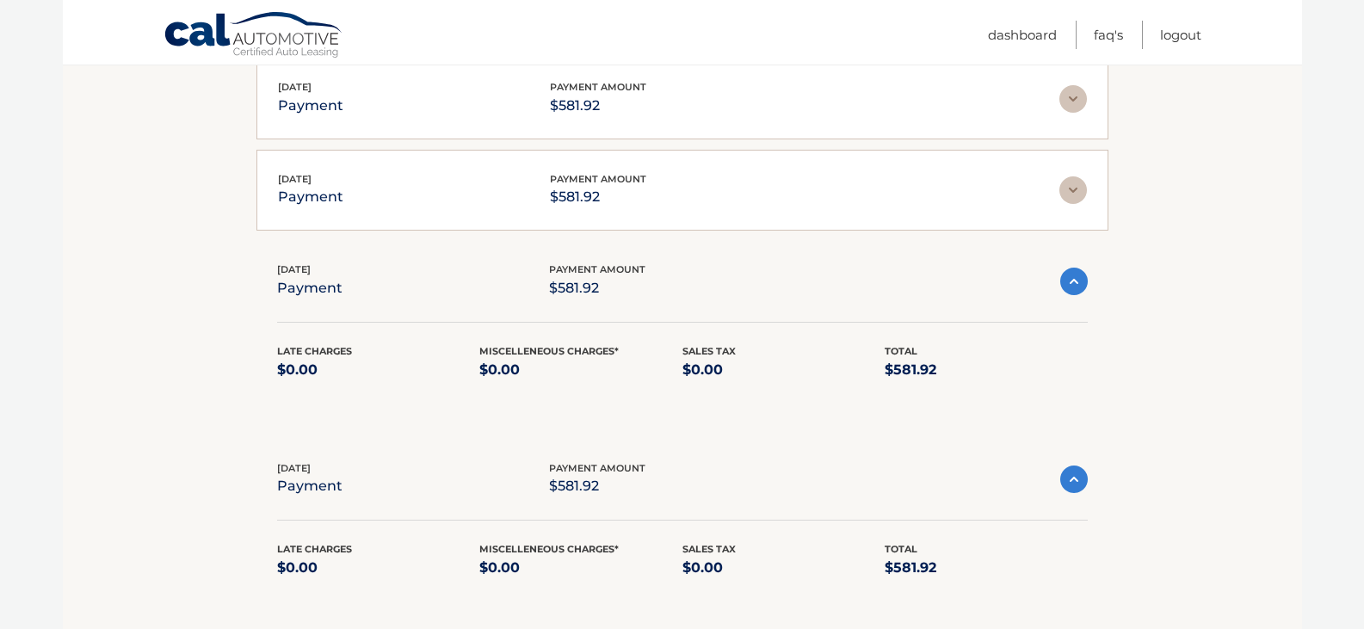
click at [1077, 191] on img at bounding box center [1073, 190] width 28 height 28
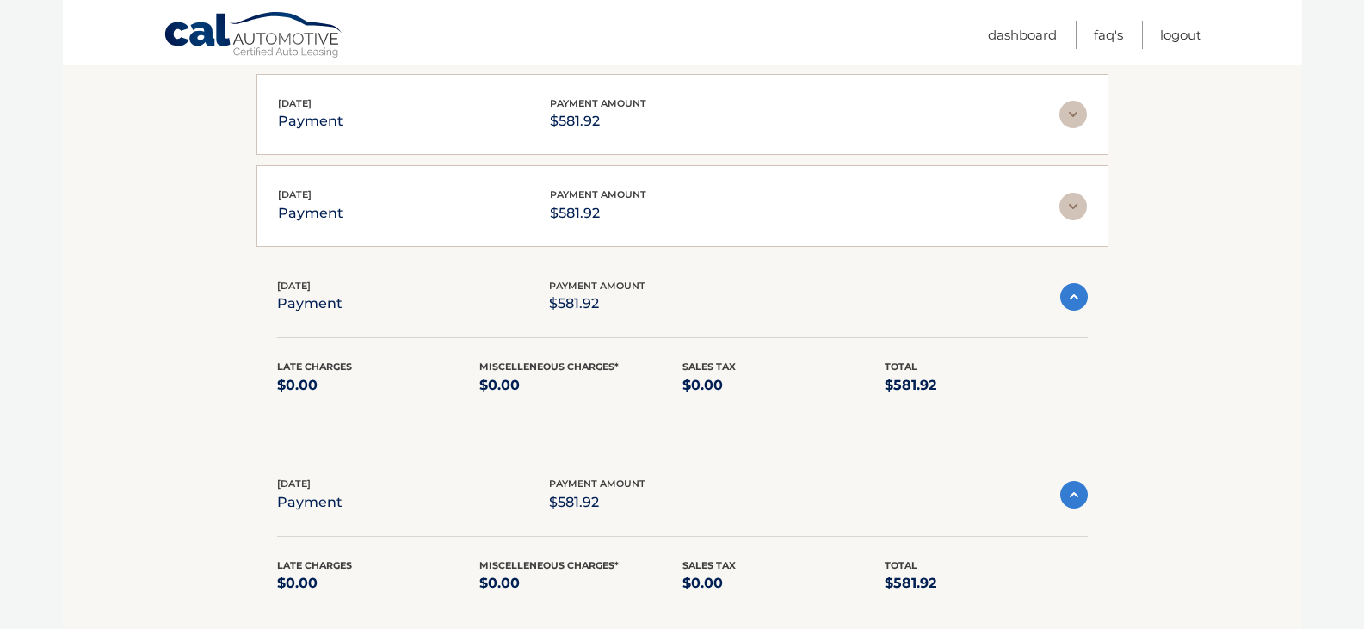
scroll to position [562, 0]
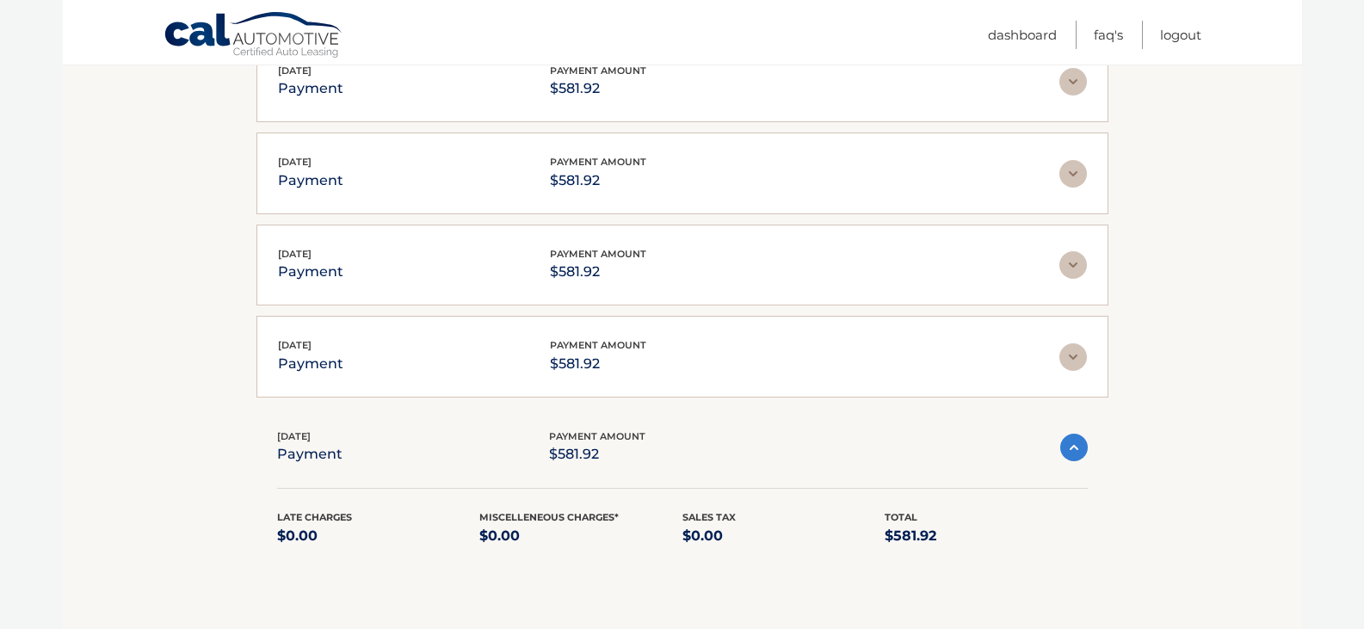
click at [1071, 357] on img at bounding box center [1073, 357] width 28 height 28
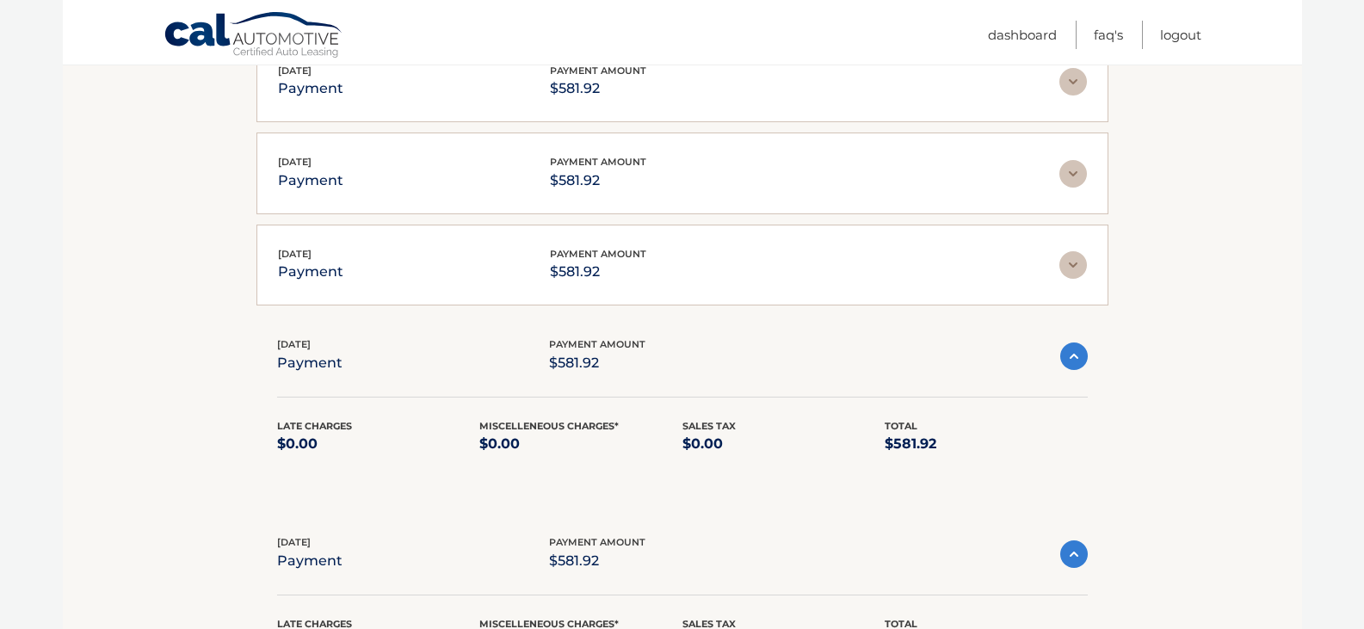
click at [1072, 270] on img at bounding box center [1073, 265] width 28 height 28
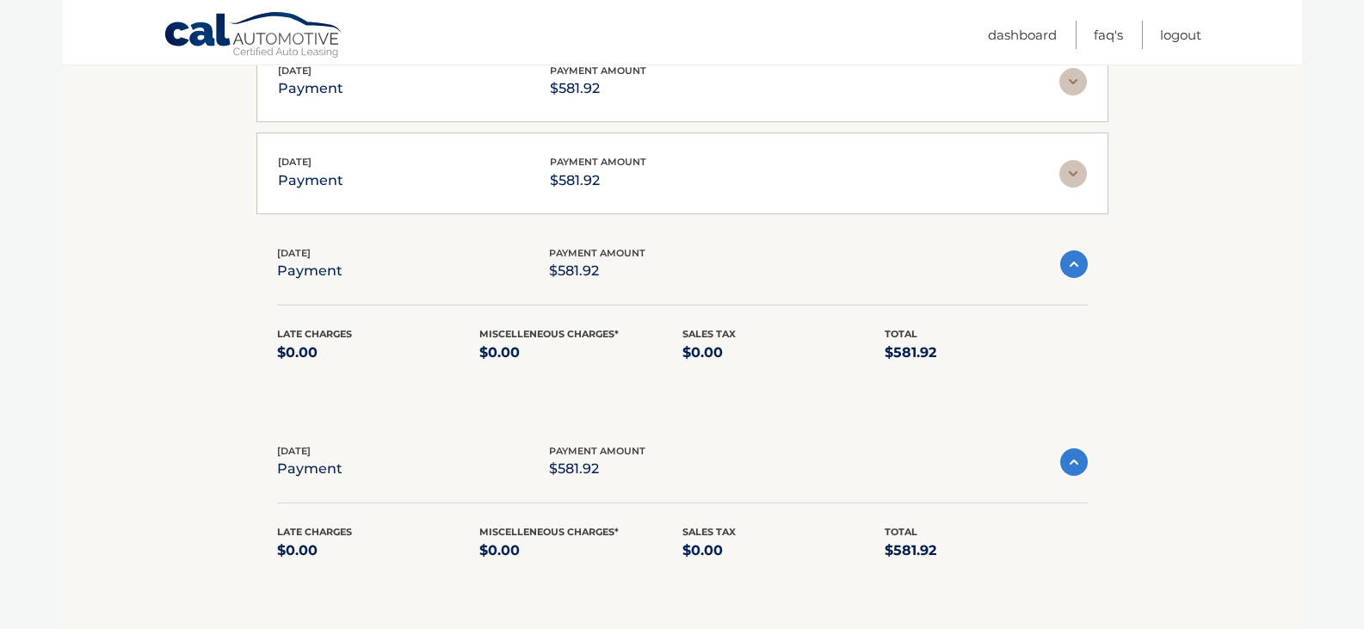
click at [1073, 174] on img at bounding box center [1073, 174] width 28 height 28
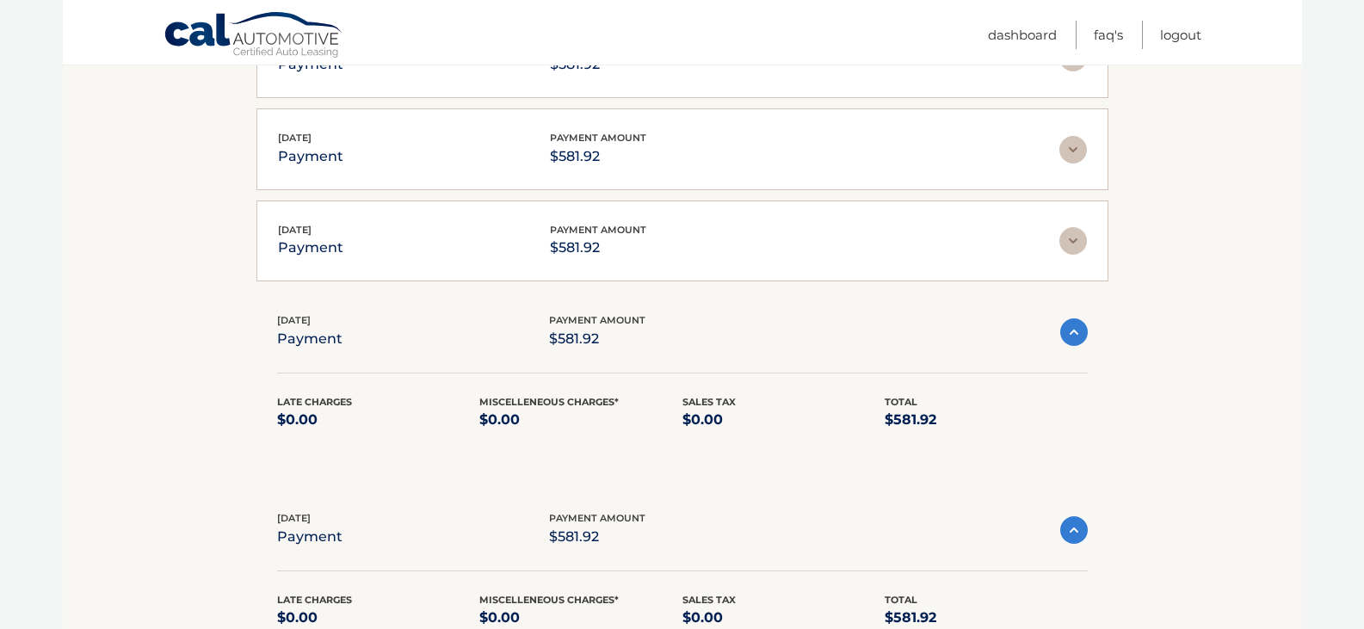
scroll to position [390, 0]
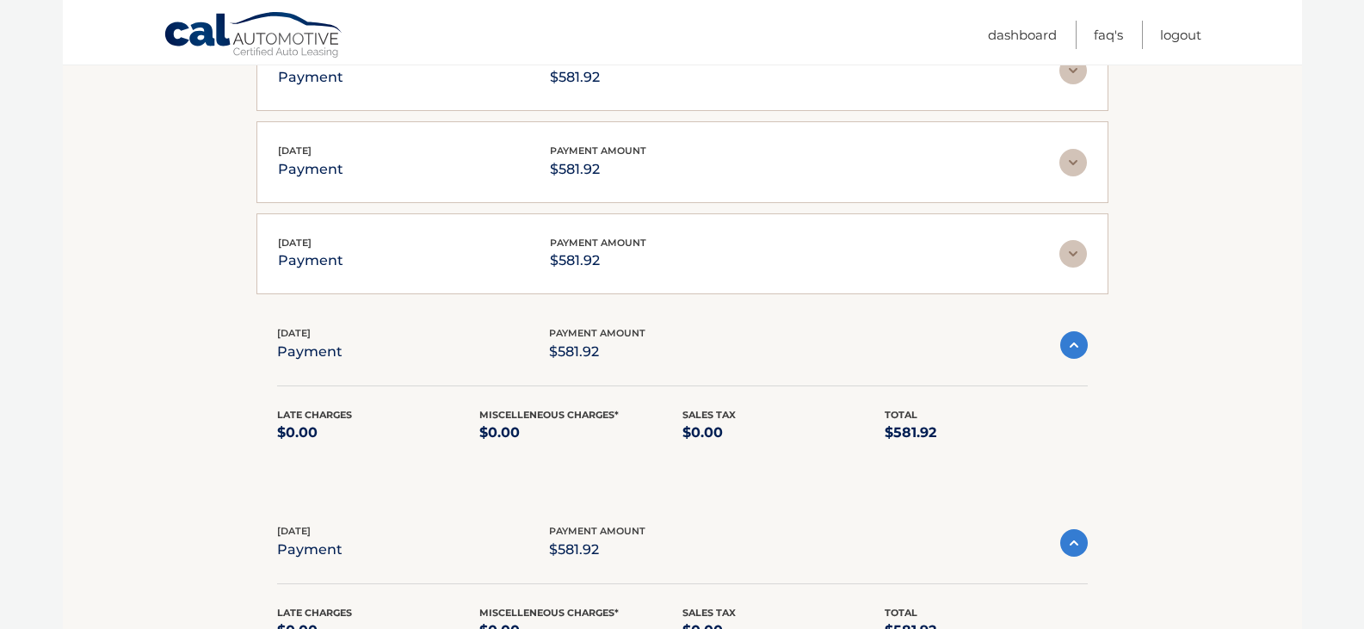
click at [1065, 248] on img at bounding box center [1073, 254] width 28 height 28
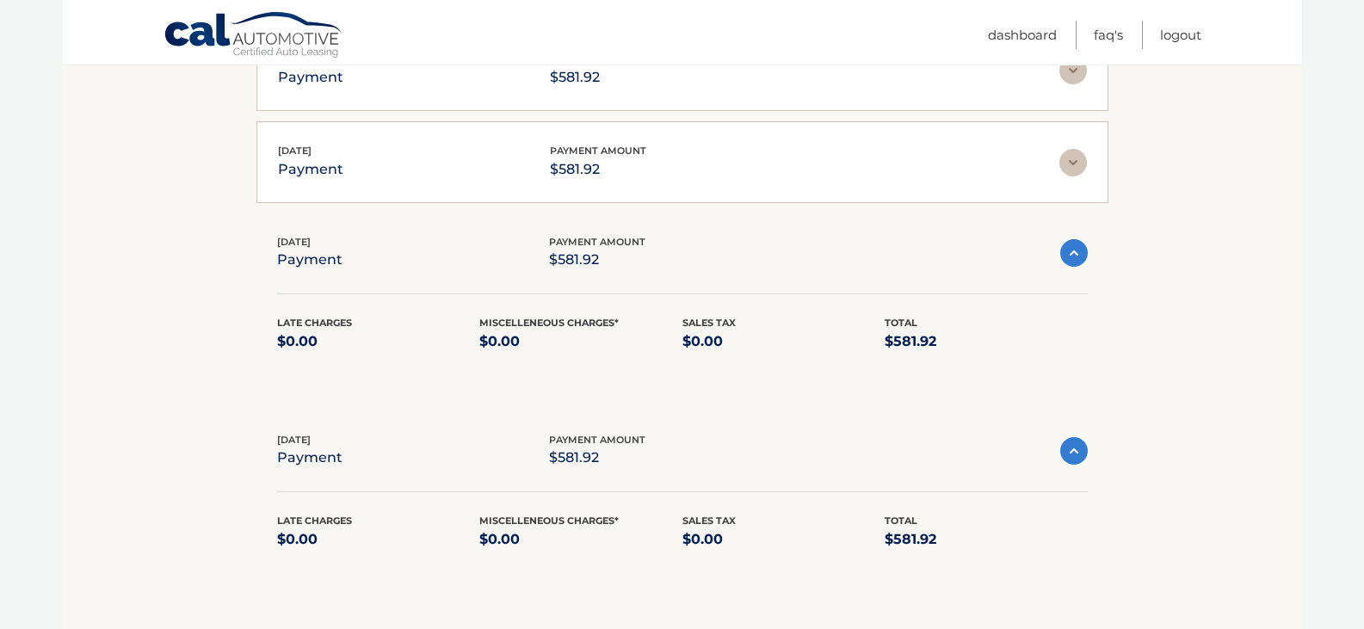
scroll to position [304, 0]
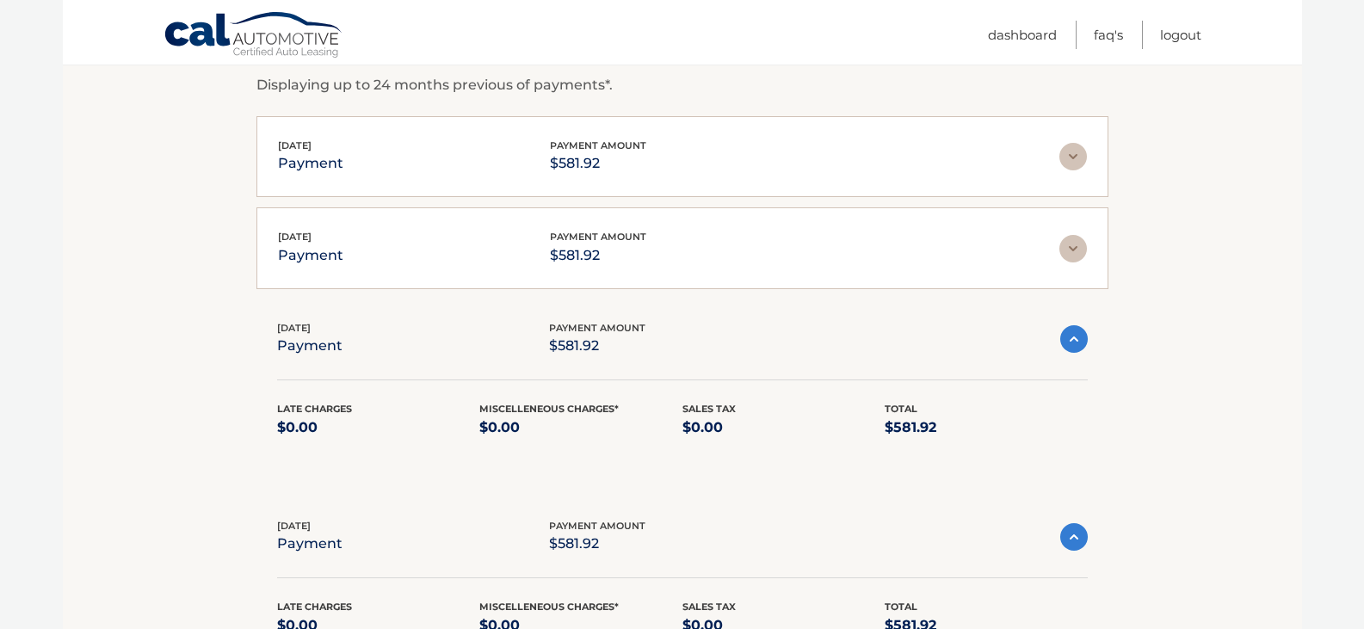
click at [1072, 249] on img at bounding box center [1073, 249] width 28 height 28
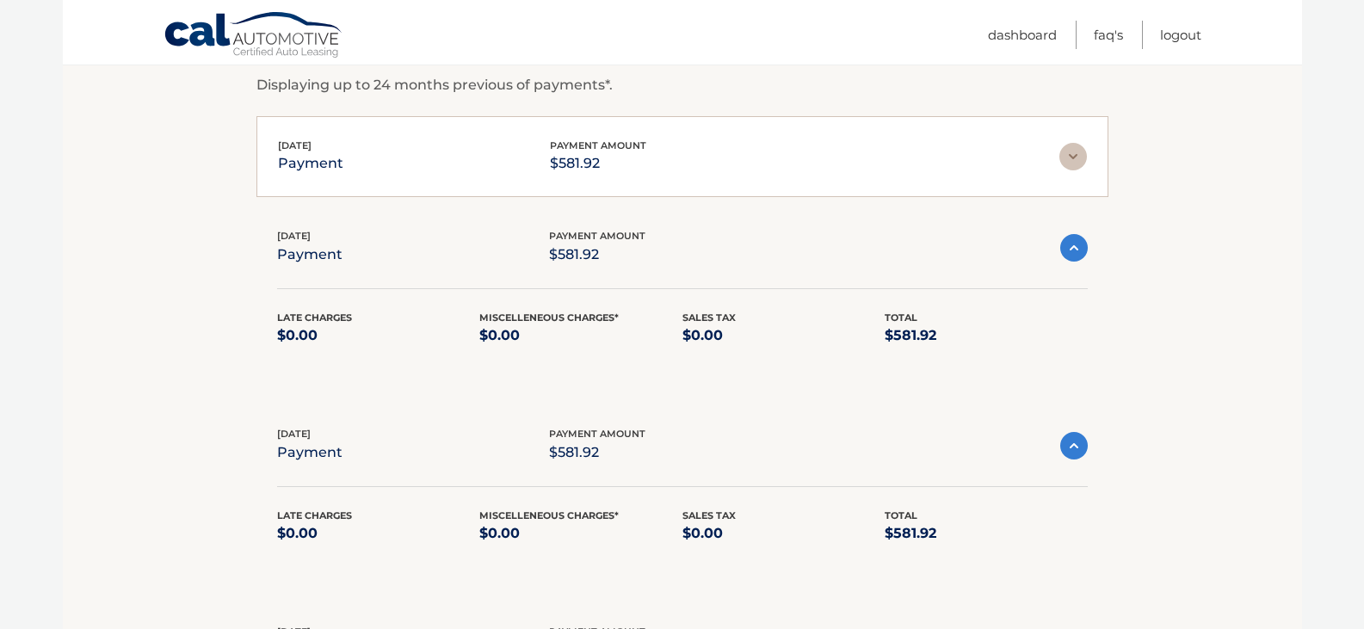
click at [1077, 149] on img at bounding box center [1073, 157] width 28 height 28
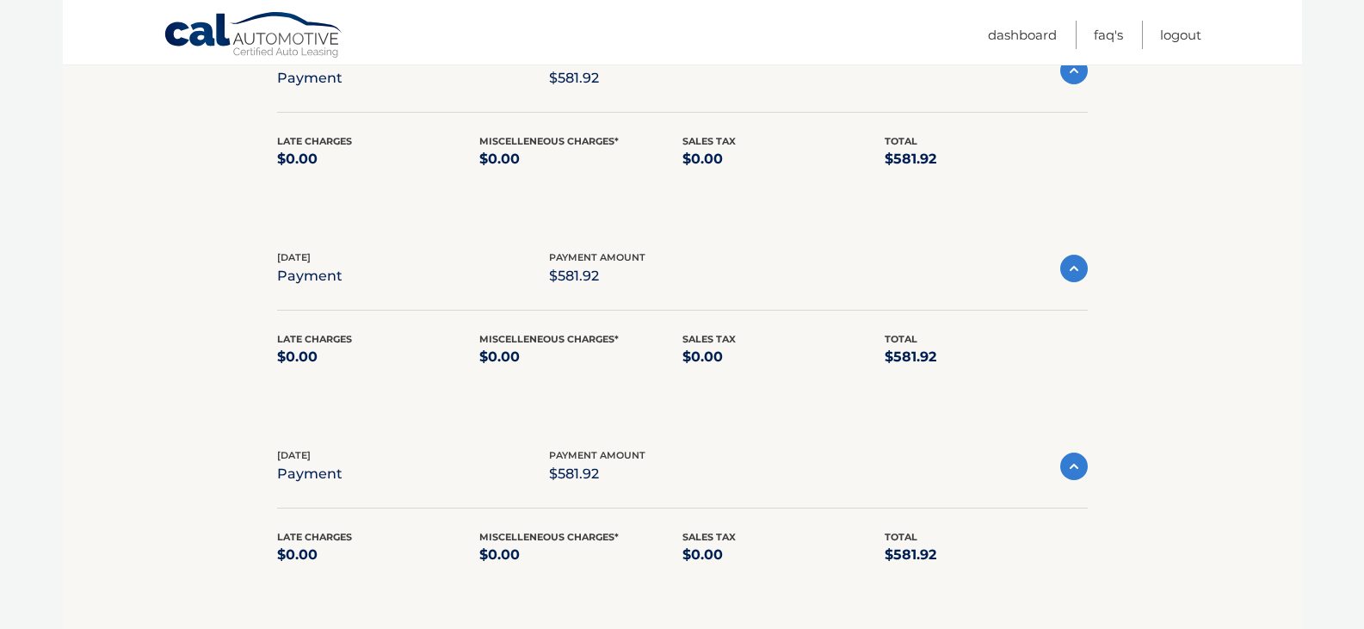
scroll to position [4741, 0]
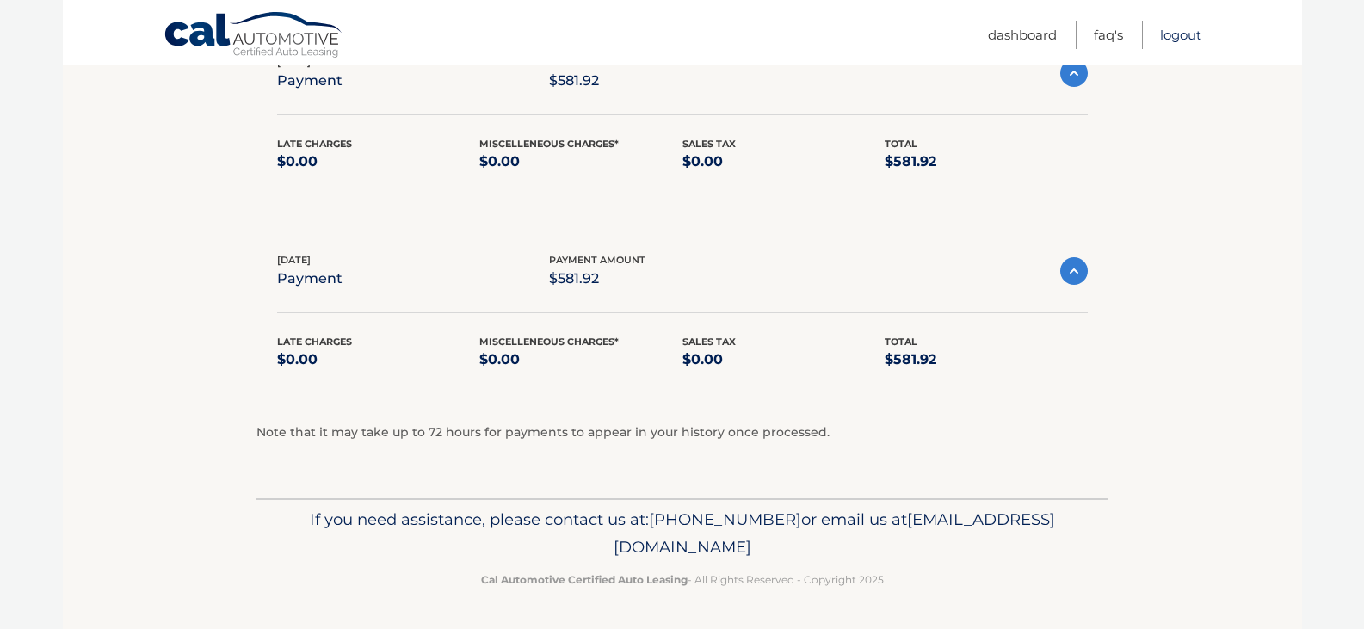
click at [1191, 32] on link "Logout" at bounding box center [1180, 35] width 41 height 28
